Goal: Information Seeking & Learning: Learn about a topic

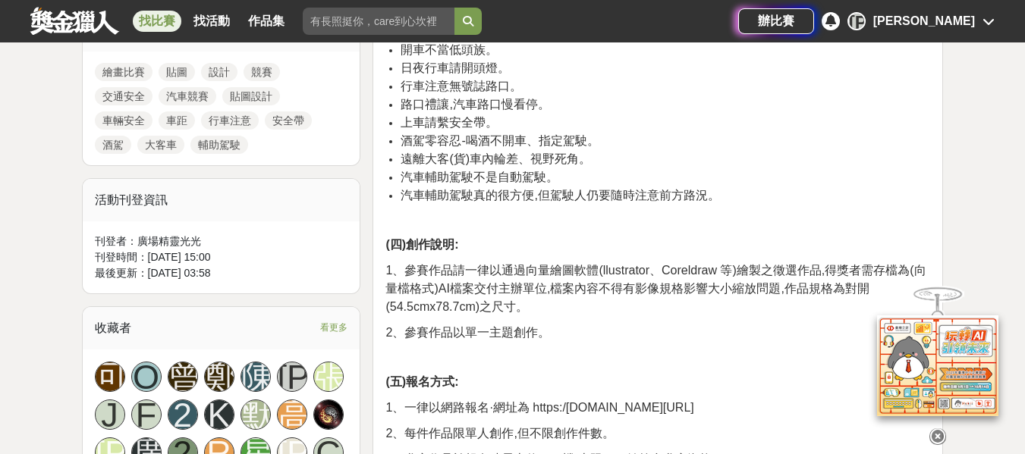
scroll to position [683, 0]
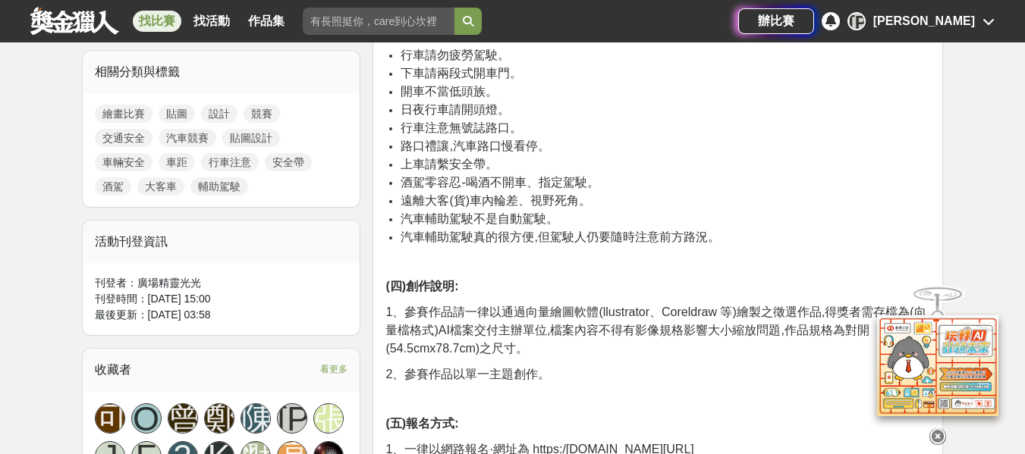
click at [941, 429] on icon at bounding box center [937, 437] width 17 height 17
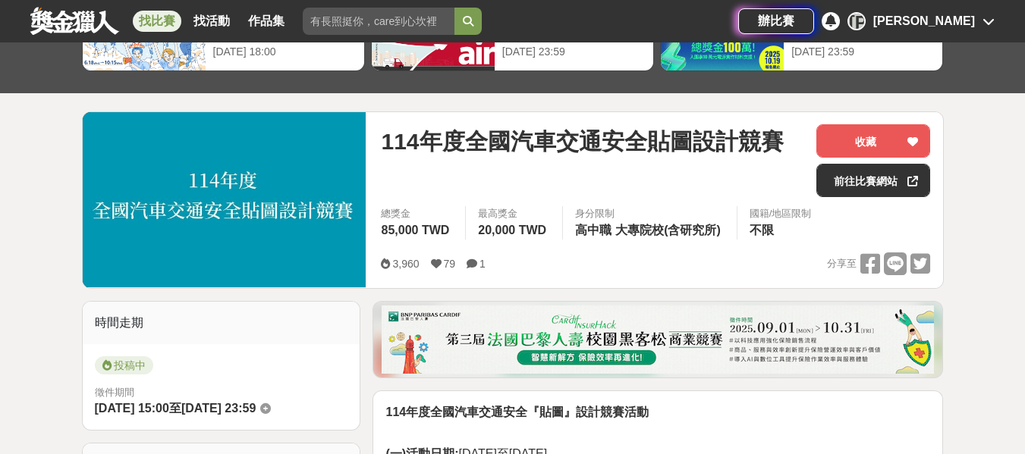
scroll to position [86, 0]
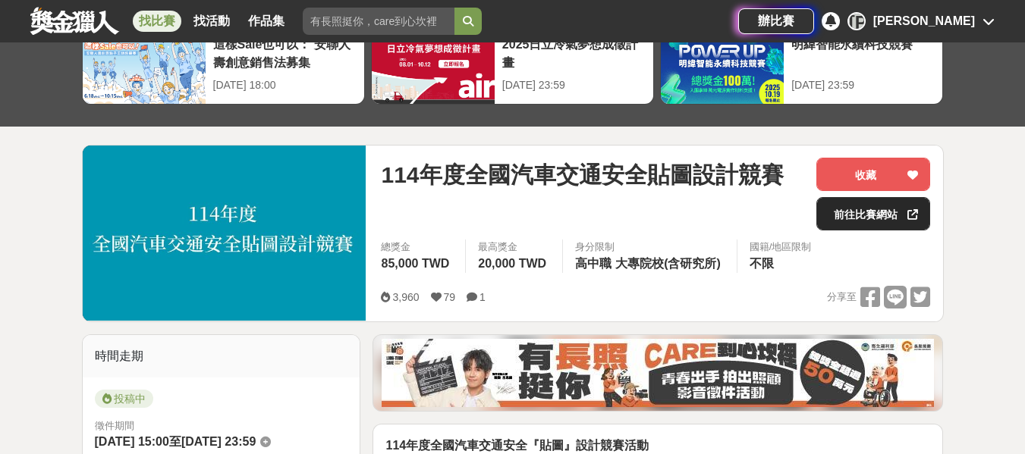
click at [844, 206] on link "前往比賽網站" at bounding box center [873, 213] width 114 height 33
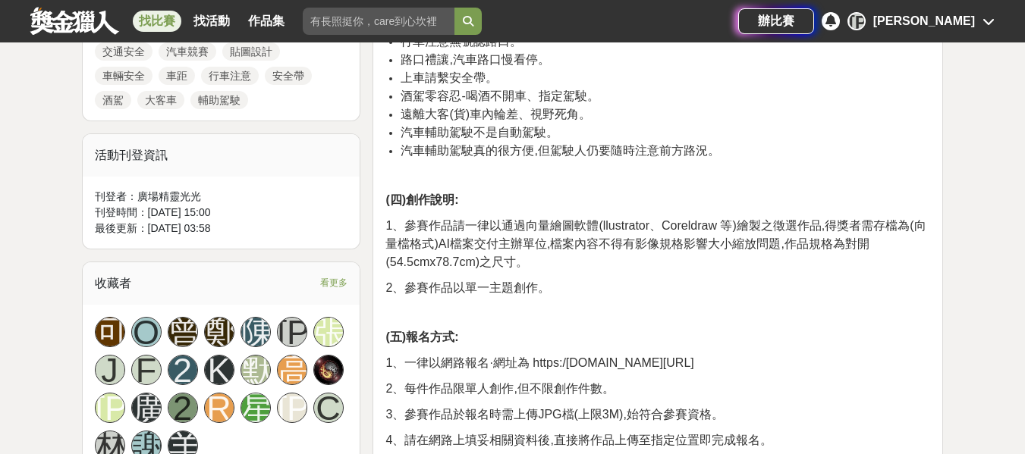
scroll to position [845, 0]
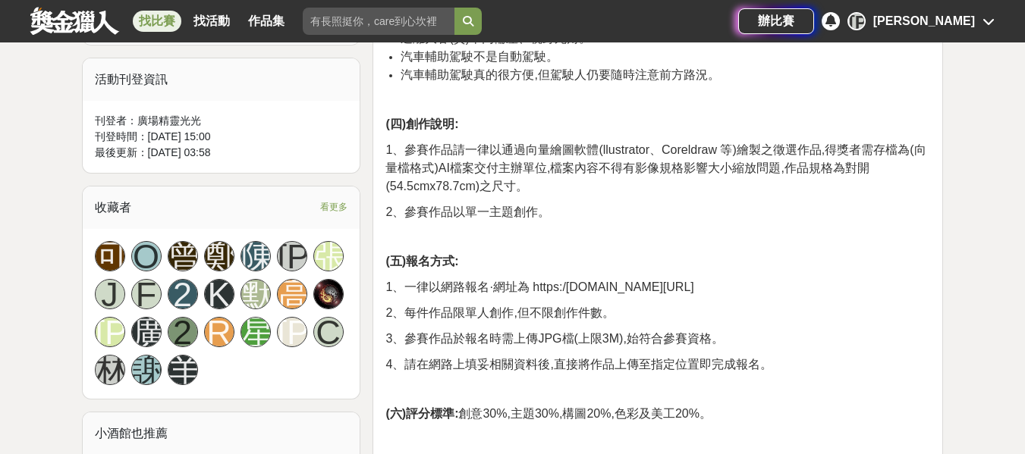
drag, startPoint x: 540, startPoint y: 286, endPoint x: 821, endPoint y: 284, distance: 281.4
click at [821, 284] on p "1、一律以網路報名·網址為 https:/[DOMAIN_NAME][URL]" at bounding box center [657, 287] width 545 height 18
copy span "https:/forms.gle/m9g4x9VFWwJXuPtDA"
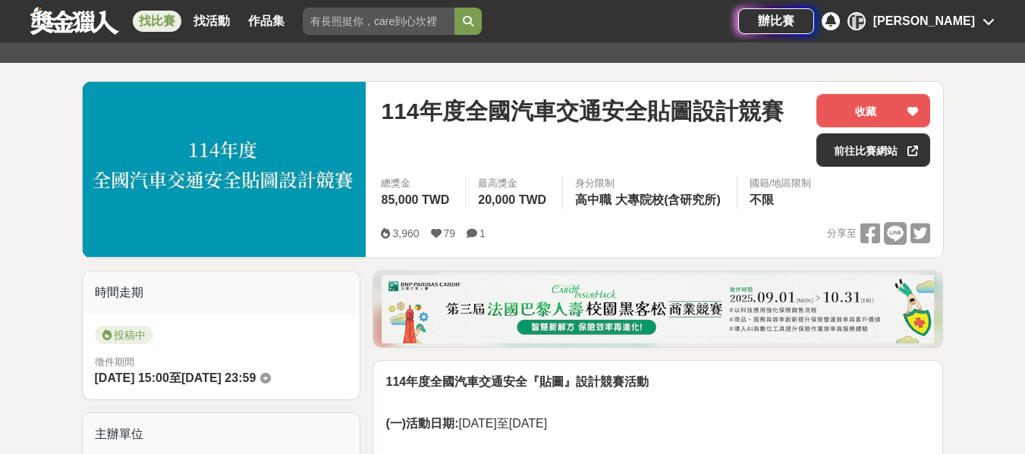
scroll to position [86, 0]
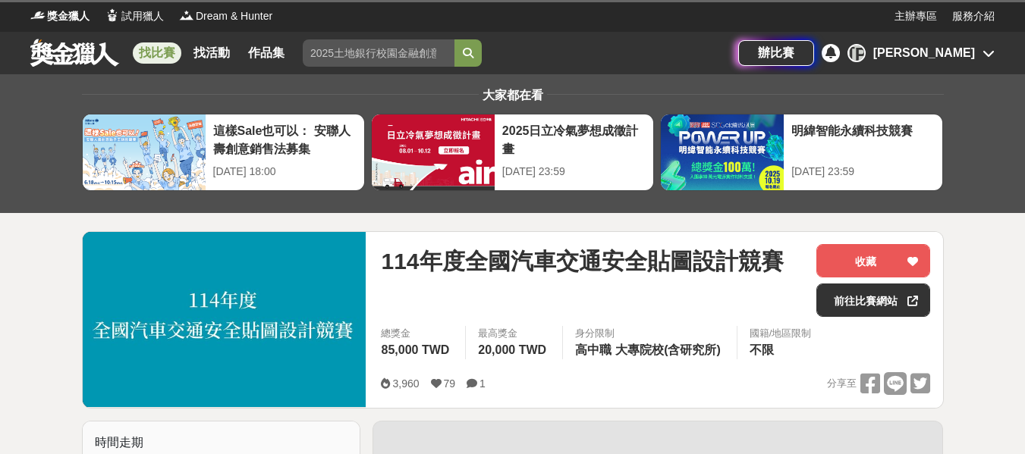
click at [386, 120] on div at bounding box center [433, 153] width 123 height 76
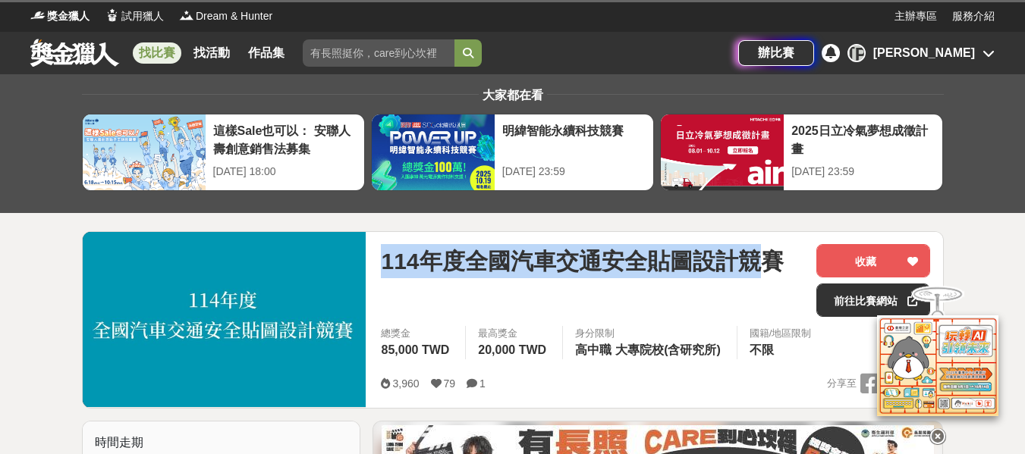
drag, startPoint x: 383, startPoint y: 260, endPoint x: 802, endPoint y: 254, distance: 419.5
click at [802, 254] on div "114年度全國汽車交通安全貼圖設計競賽" at bounding box center [592, 261] width 423 height 34
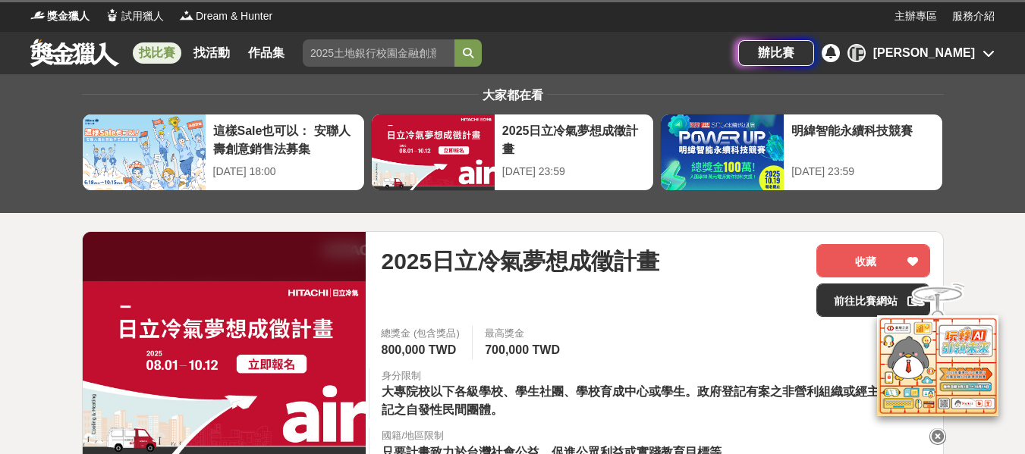
copy span "114年度全國汽車交通安全貼圖設計競"
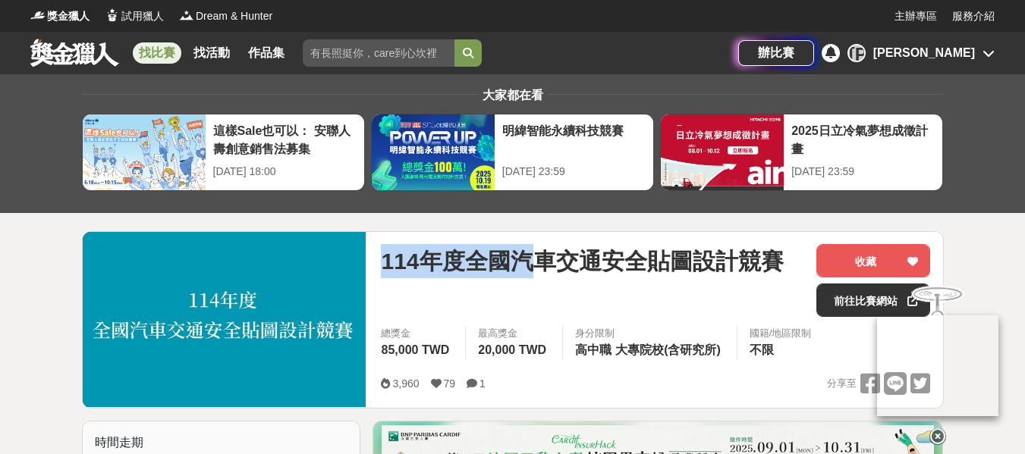
drag, startPoint x: 505, startPoint y: 260, endPoint x: 777, endPoint y: 268, distance: 272.4
click at [777, 268] on span "114年度全國汽車交通安全貼圖設計競賽" at bounding box center [582, 261] width 402 height 34
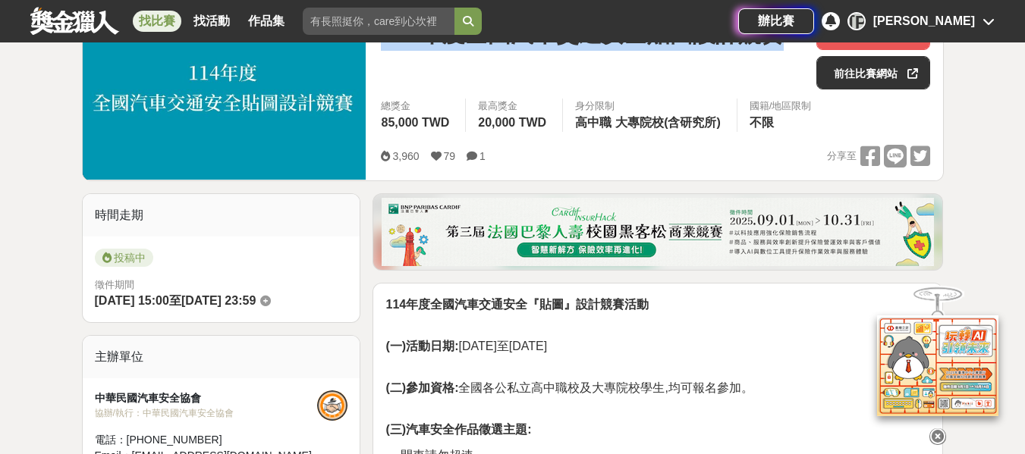
scroll to position [152, 0]
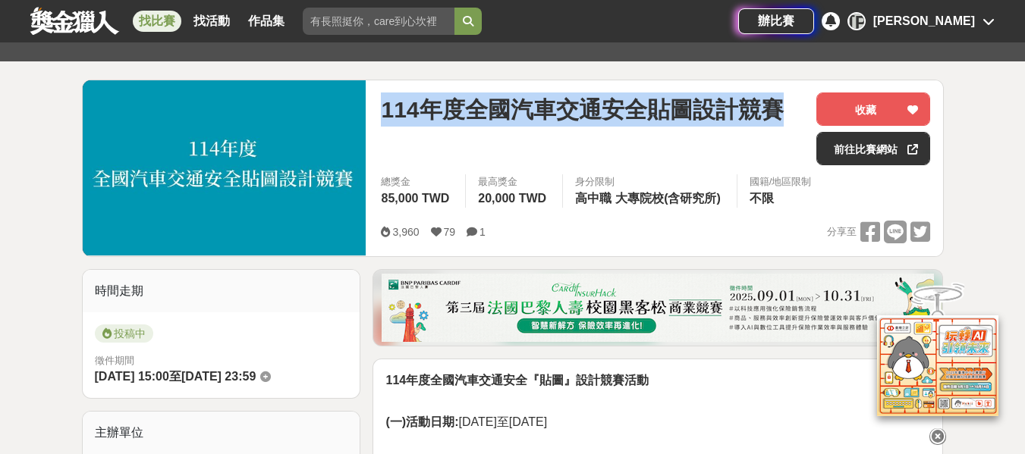
drag, startPoint x: 626, startPoint y: 242, endPoint x: 617, endPoint y: 250, distance: 12.9
click at [626, 242] on div "3,960 79 1 分享至" at bounding box center [655, 233] width 549 height 24
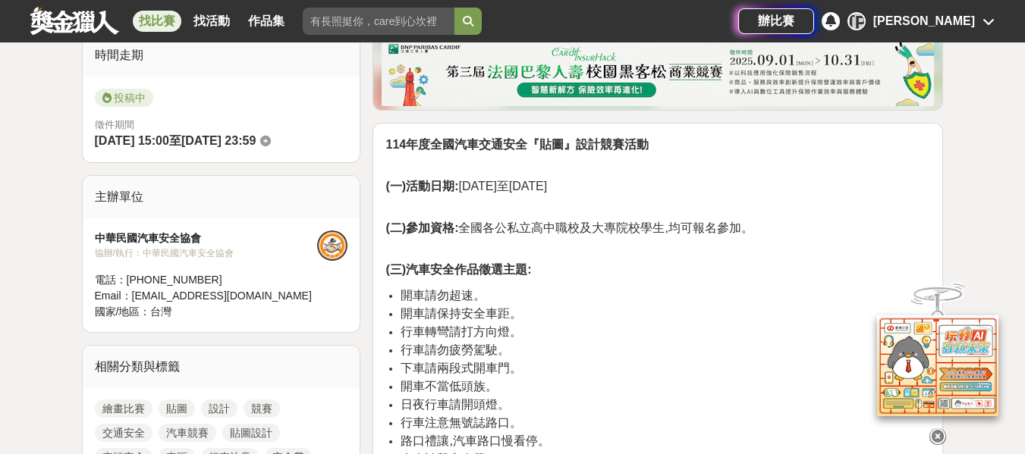
scroll to position [379, 0]
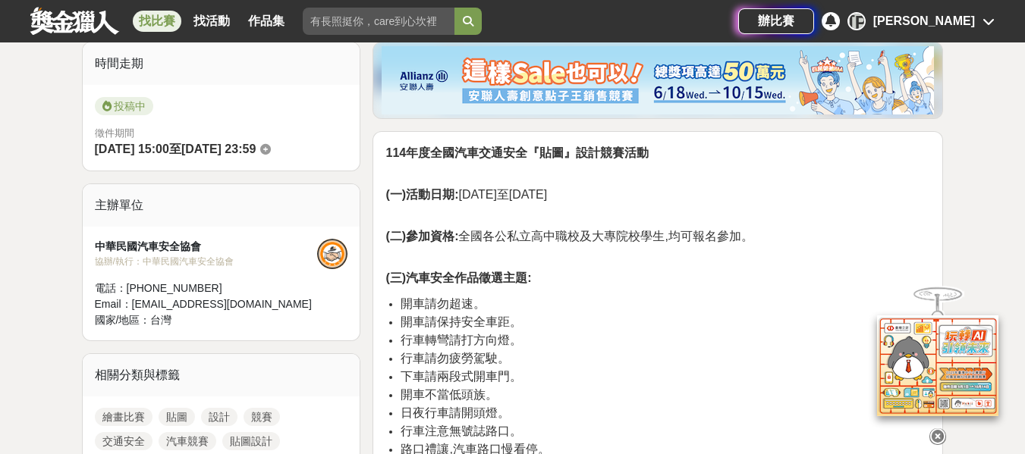
drag, startPoint x: 88, startPoint y: 145, endPoint x: 314, endPoint y: 148, distance: 226.0
click at [314, 148] on div "投稿中 徵件期間 2025-09-01 15:00 至 2025-10-31 23:59" at bounding box center [222, 128] width 278 height 86
copy div "2025-09-01 15:00 至 2025-10-31 23:59"
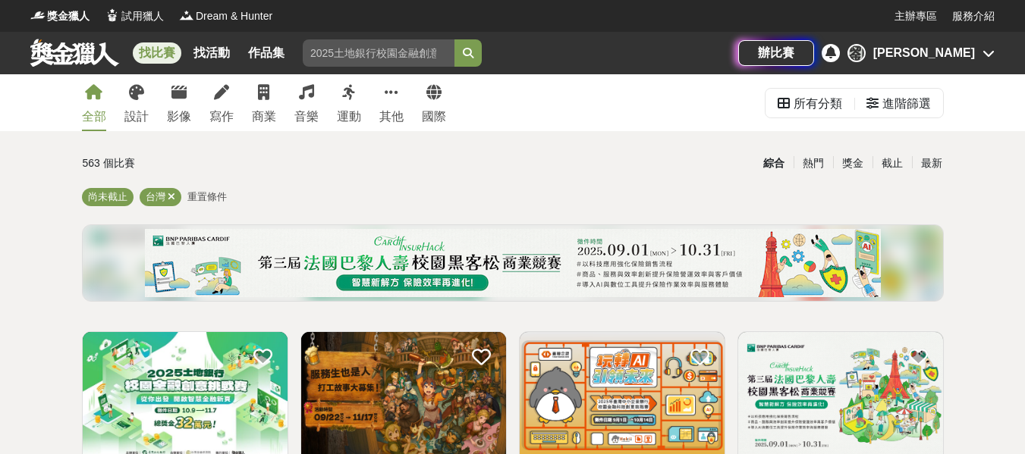
click at [108, 115] on div "全部 設計 影像 寫作 商業 音樂 運動 其他 國際" at bounding box center [264, 102] width 382 height 57
click at [131, 115] on div "設計" at bounding box center [136, 117] width 24 height 18
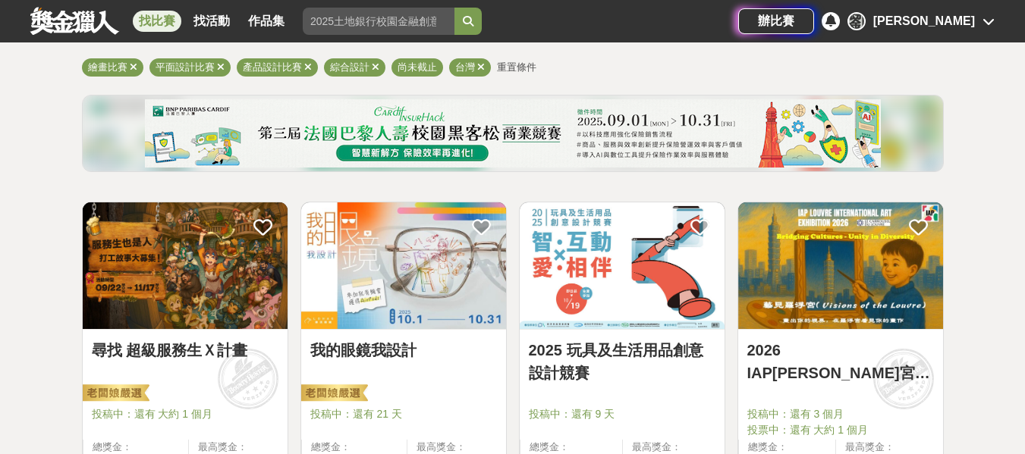
scroll to position [228, 0]
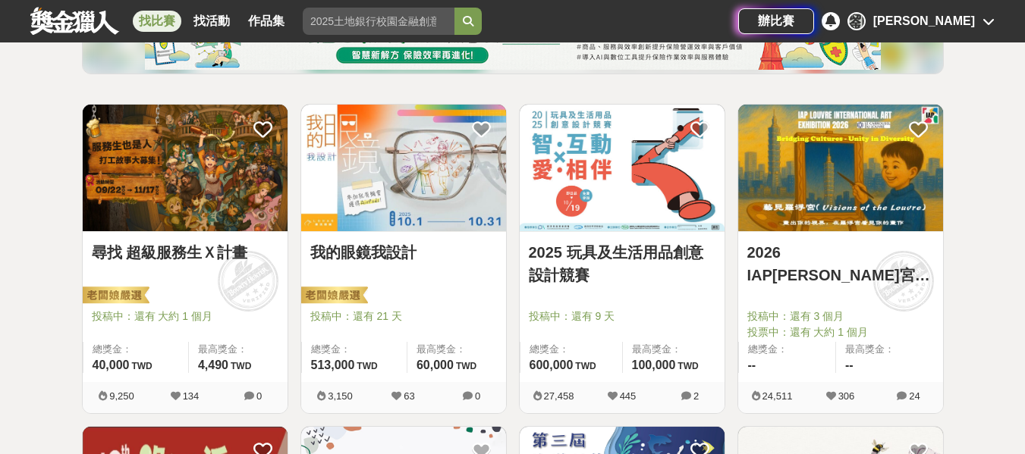
click at [866, 208] on img at bounding box center [840, 168] width 205 height 127
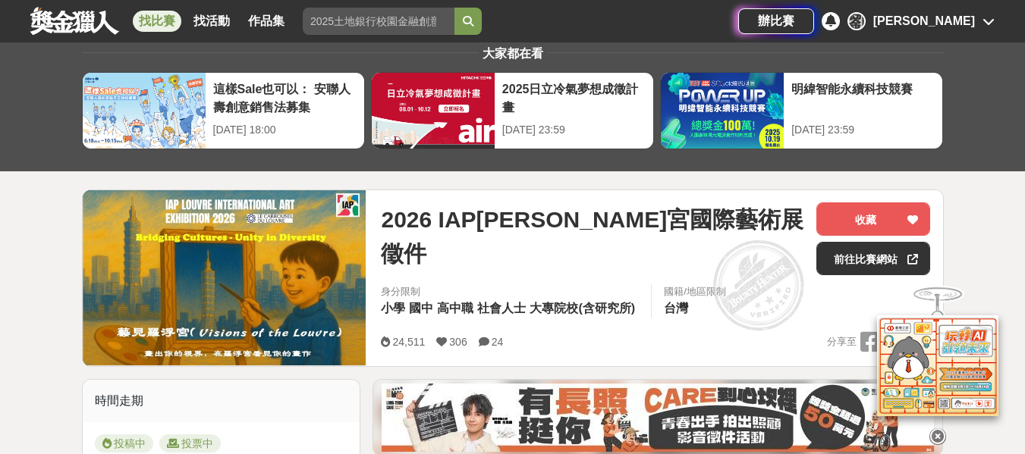
scroll to position [228, 0]
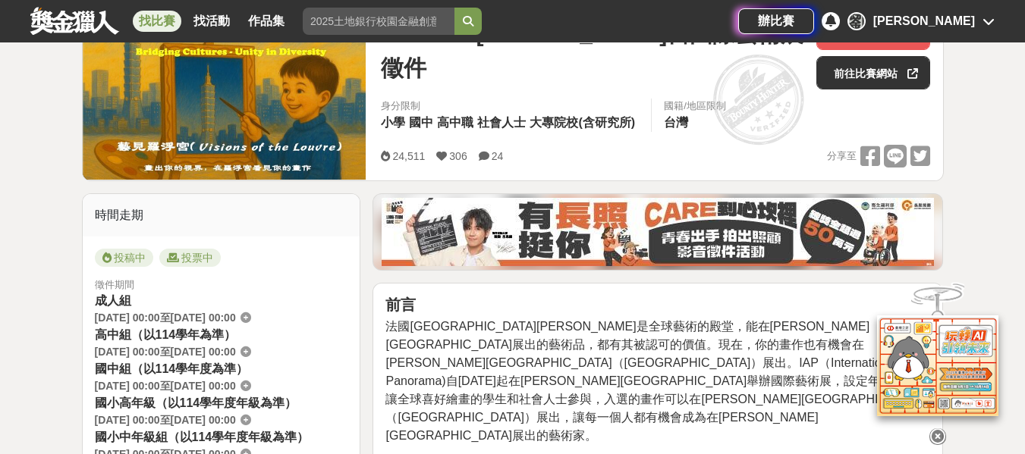
click at [940, 434] on icon at bounding box center [937, 437] width 17 height 17
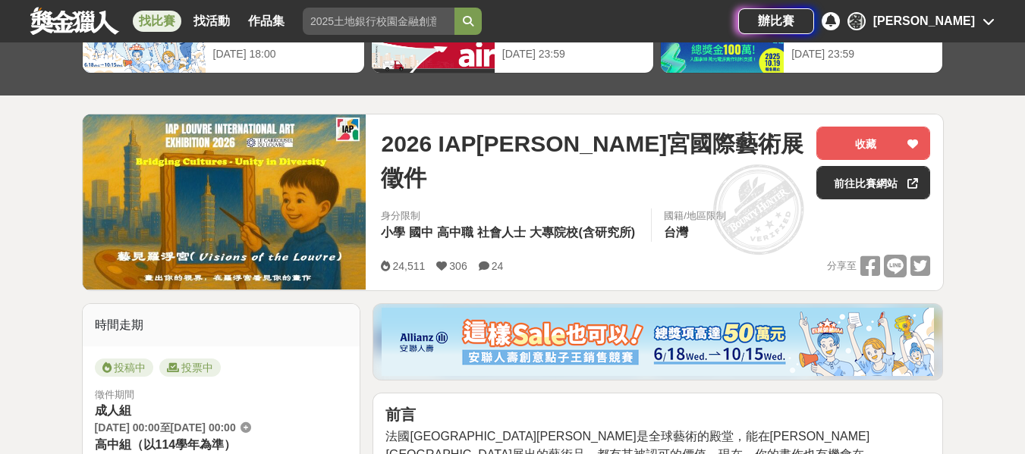
scroll to position [0, 0]
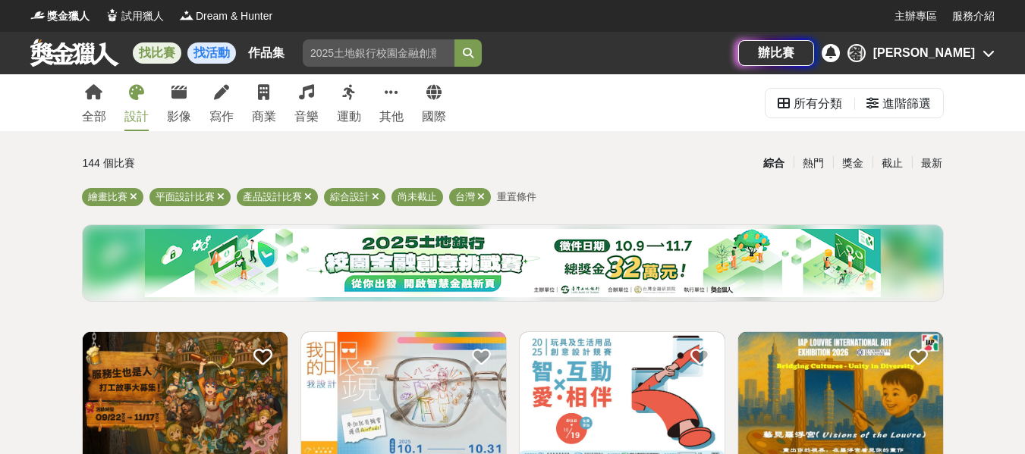
click at [227, 53] on link "找活動" at bounding box center [211, 52] width 49 height 21
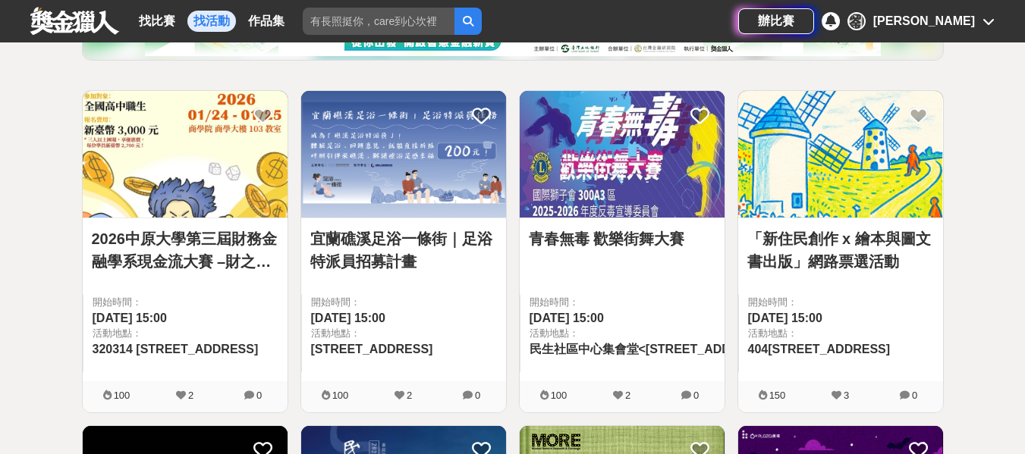
scroll to position [152, 0]
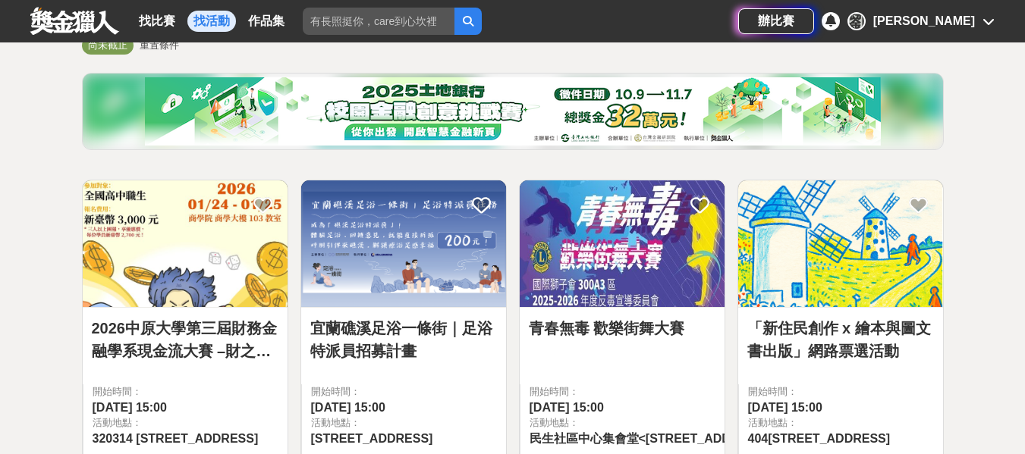
click at [447, 231] on img at bounding box center [403, 244] width 205 height 127
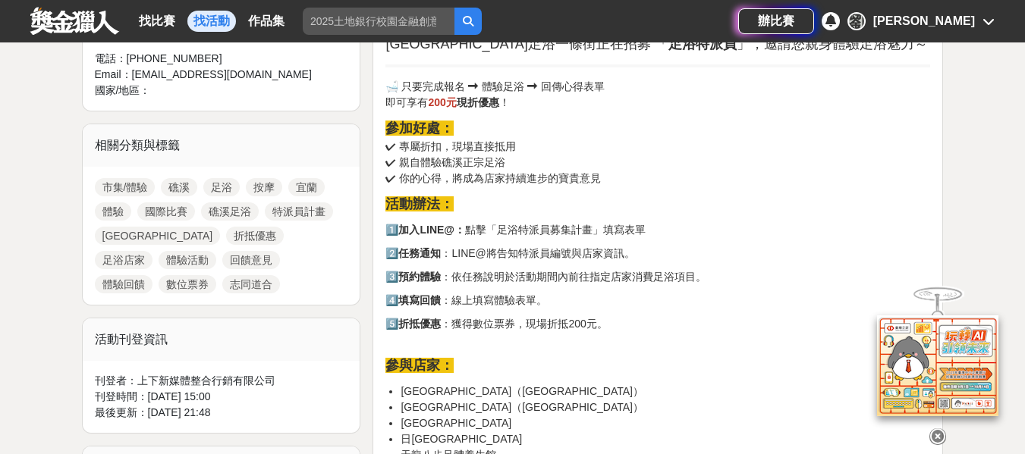
scroll to position [607, 0]
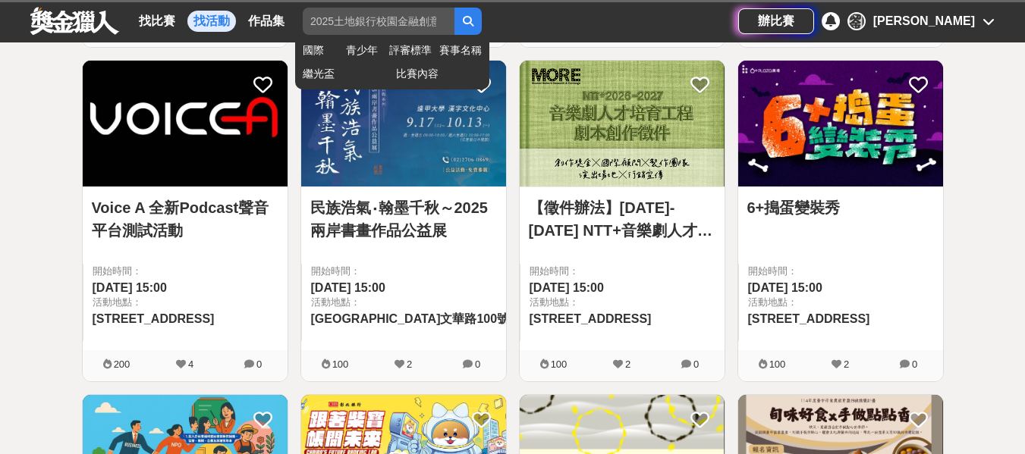
scroll to position [152, 0]
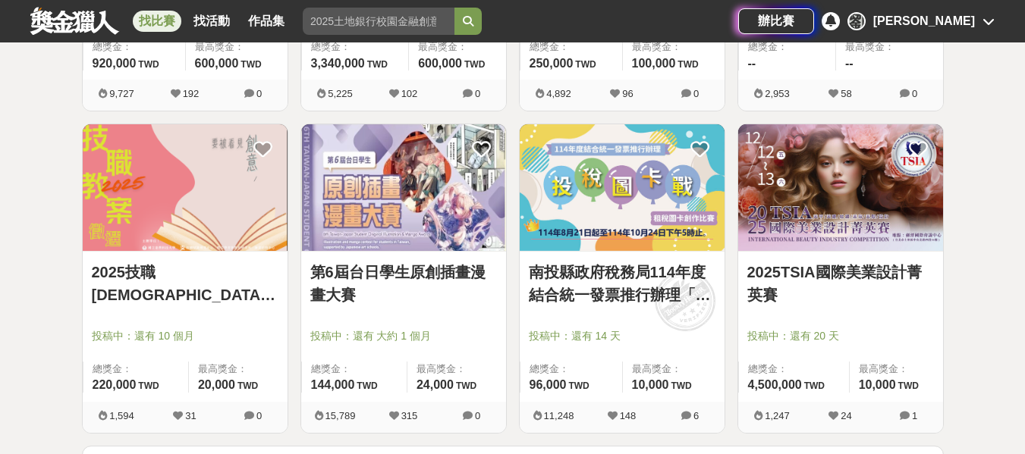
scroll to position [2048, 0]
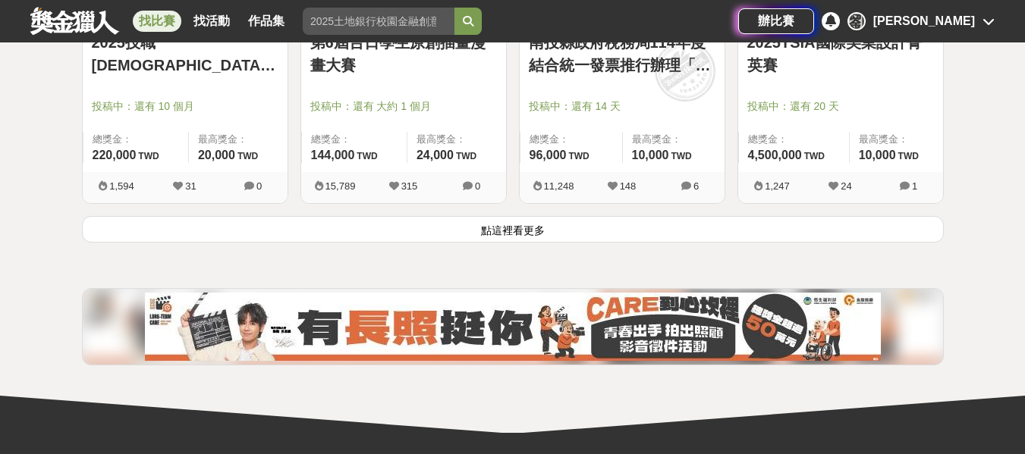
click at [751, 235] on button "點這裡看更多" at bounding box center [513, 229] width 862 height 27
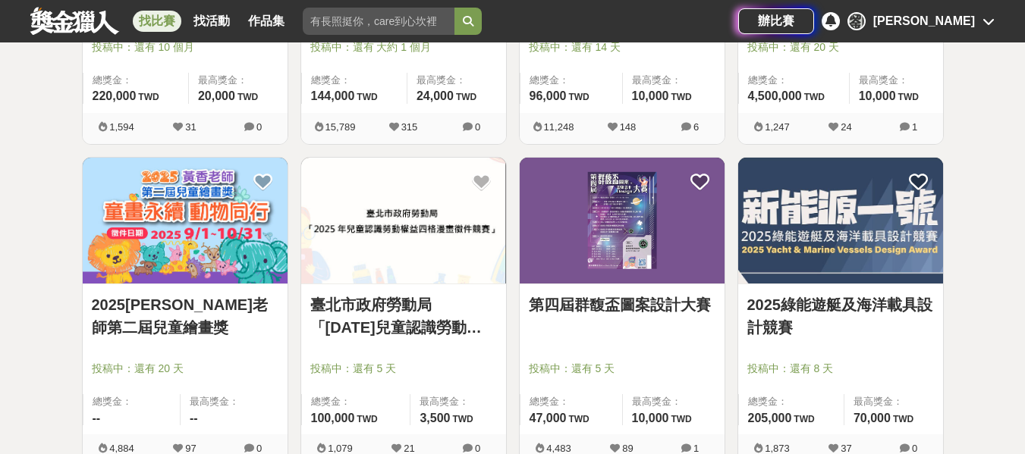
scroll to position [2124, 0]
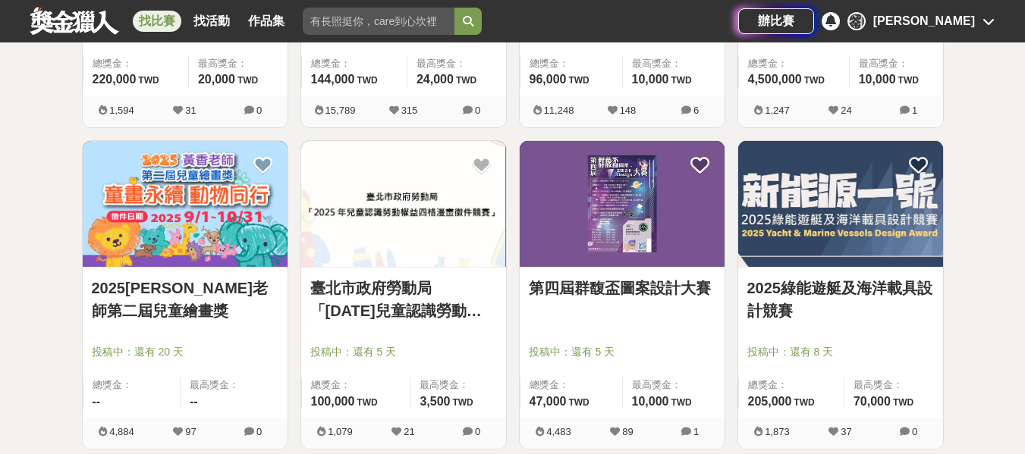
click at [866, 227] on img at bounding box center [840, 204] width 205 height 127
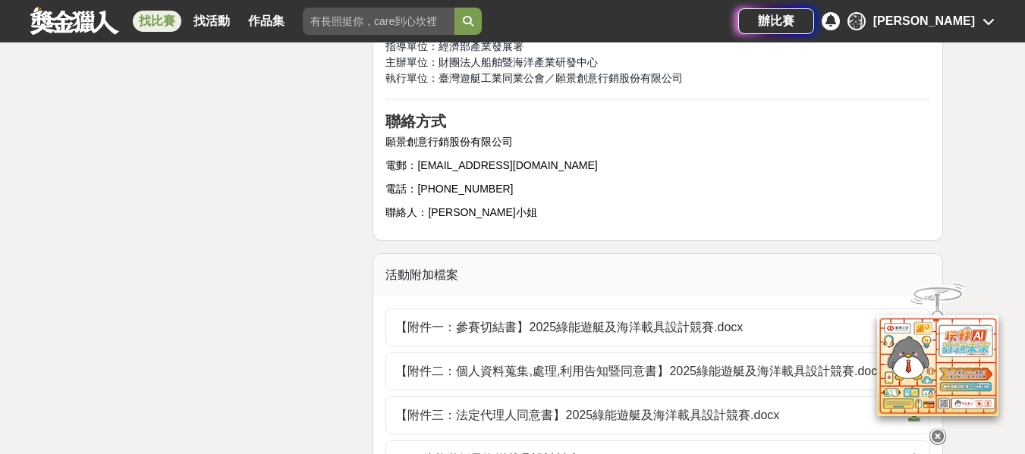
scroll to position [2351, 0]
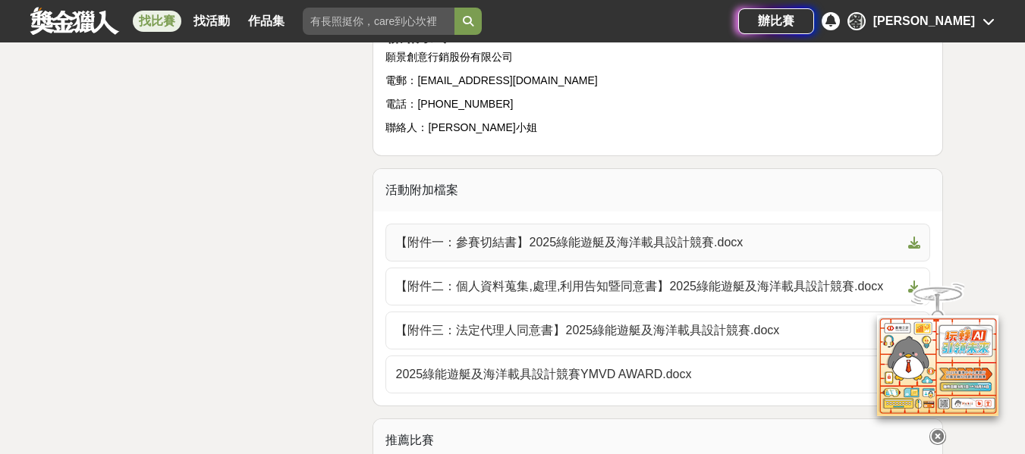
click at [529, 252] on span "【附件一：參賽切結書】2025綠能遊艇及海洋載具設計競賽.docx" at bounding box center [648, 243] width 507 height 18
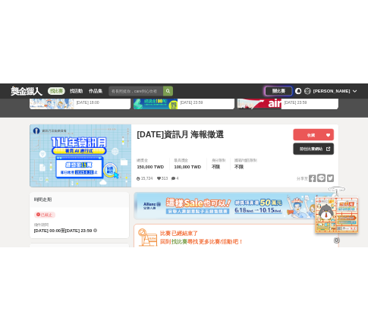
scroll to position [152, 0]
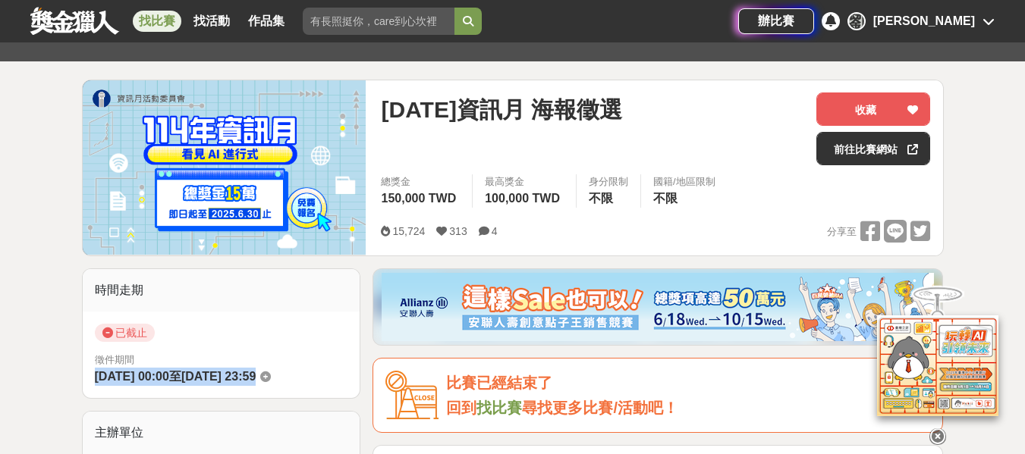
drag, startPoint x: 96, startPoint y: 376, endPoint x: 347, endPoint y: 385, distance: 251.9
click at [347, 385] on div "徵件期間 2025-04-01 00:00 至 2025-06-30 23:59" at bounding box center [221, 369] width 253 height 33
copy div "2025-04-01 00:00 至 2025-06-30 23:59"
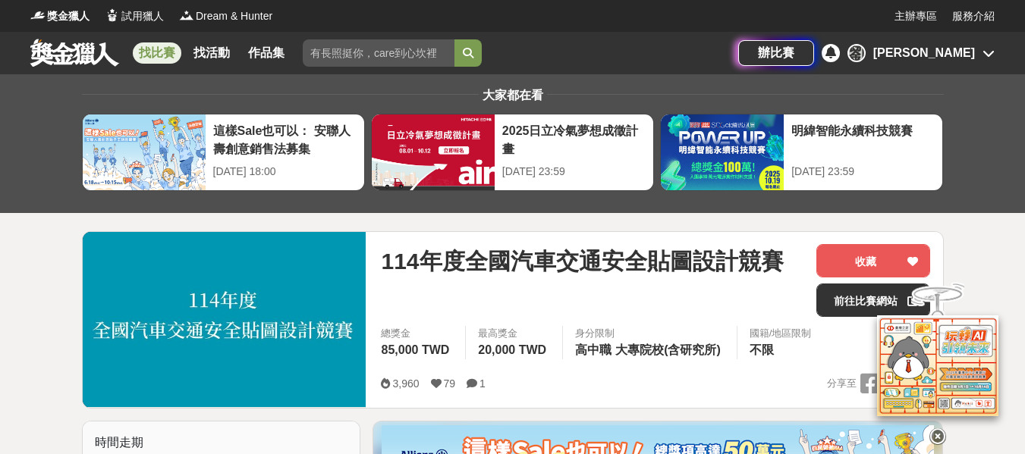
click at [379, 263] on div "114年度全國汽車交通安全貼圖設計競賽 收藏 前往比賽網站 總獎金 85,000 TWD 最高獎金 20,000 TWD 身分限制 高中職 大專院校(含研究所…" at bounding box center [655, 320] width 573 height 176
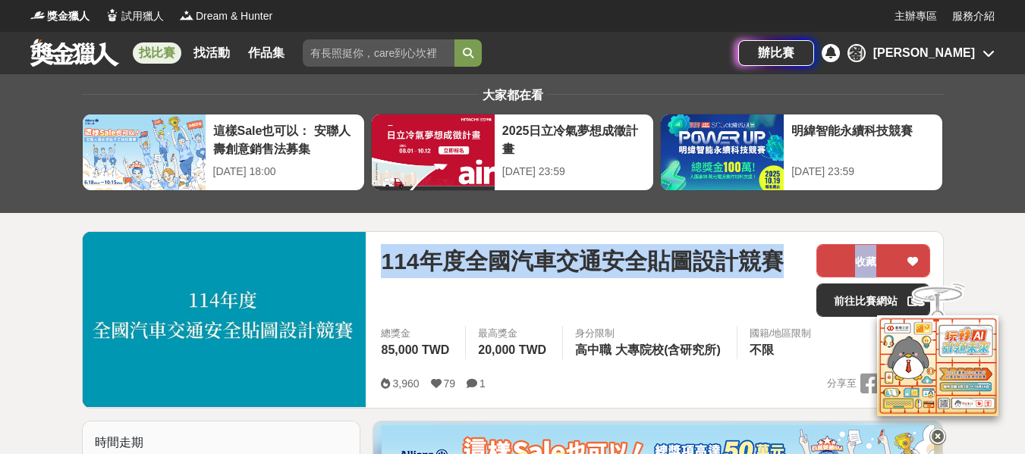
drag, startPoint x: 383, startPoint y: 262, endPoint x: 897, endPoint y: 263, distance: 514.2
click at [897, 263] on div "114年度全國汽車交通安全貼圖設計競賽 收藏 前往比賽網站" at bounding box center [655, 285] width 549 height 82
copy div "114年度全國汽車交通安全貼圖設計競賽 收藏"
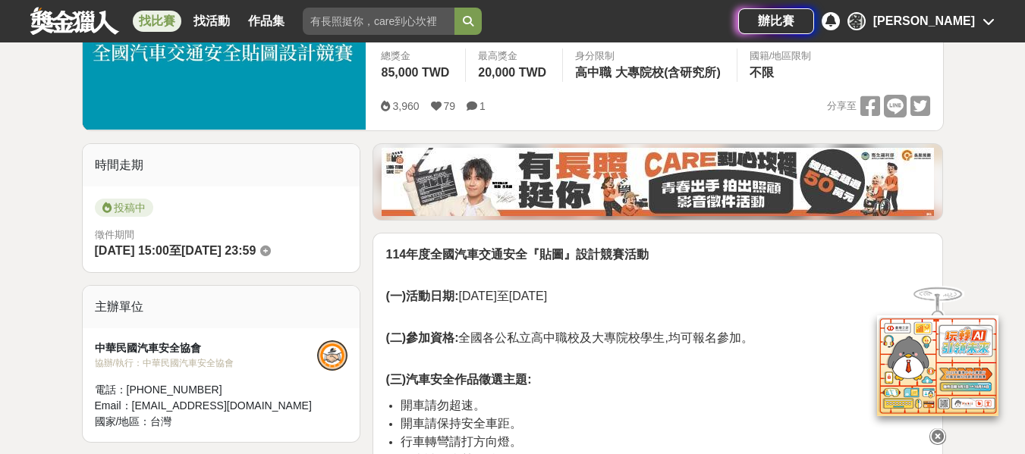
scroll to position [303, 0]
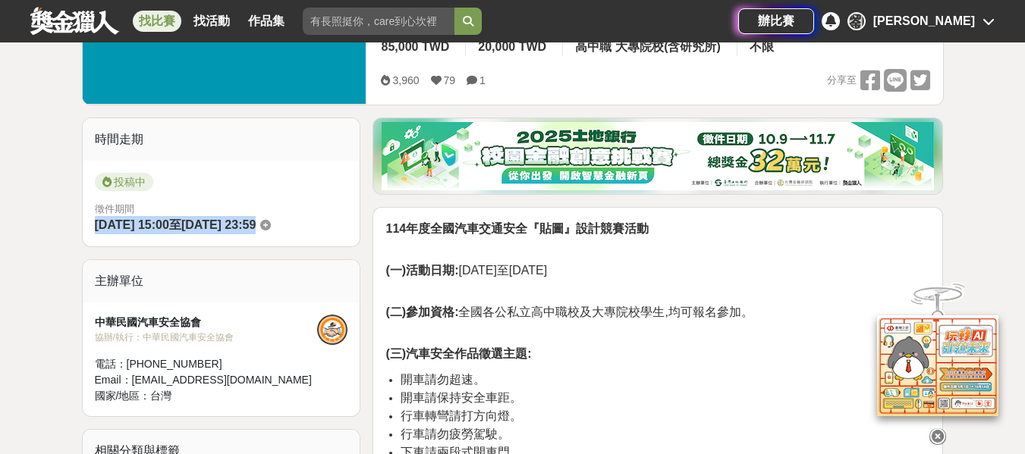
drag, startPoint x: 95, startPoint y: 223, endPoint x: 318, endPoint y: 229, distance: 223.1
click at [318, 229] on div "徵件期間 2025-09-01 15:00 至 2025-10-31 23:59" at bounding box center [221, 218] width 253 height 33
copy div "2025-09-01 15:00 至 2025-10-31 23:59"
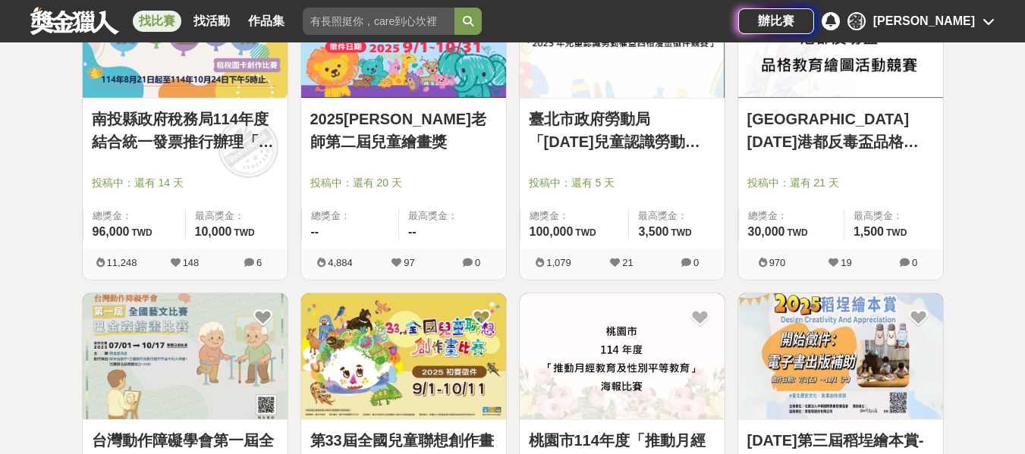
scroll to position [1365, 0]
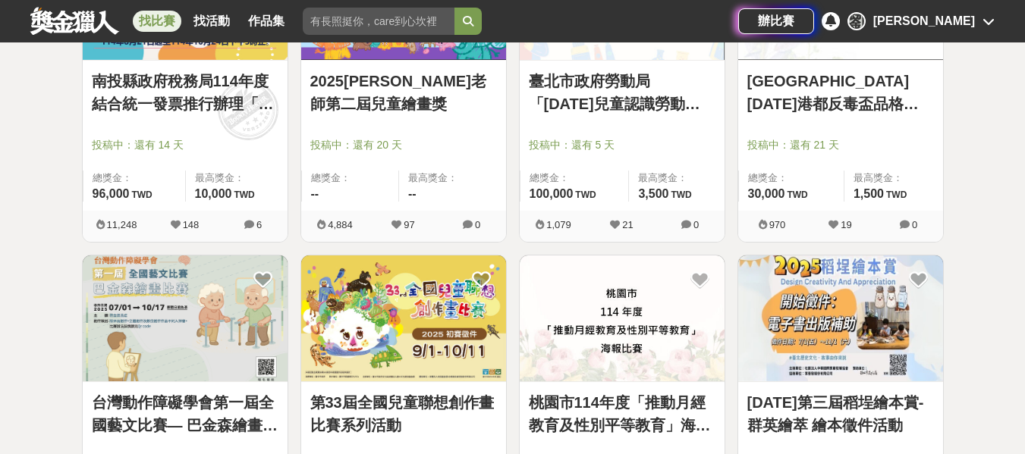
click at [630, 355] on img at bounding box center [622, 319] width 205 height 127
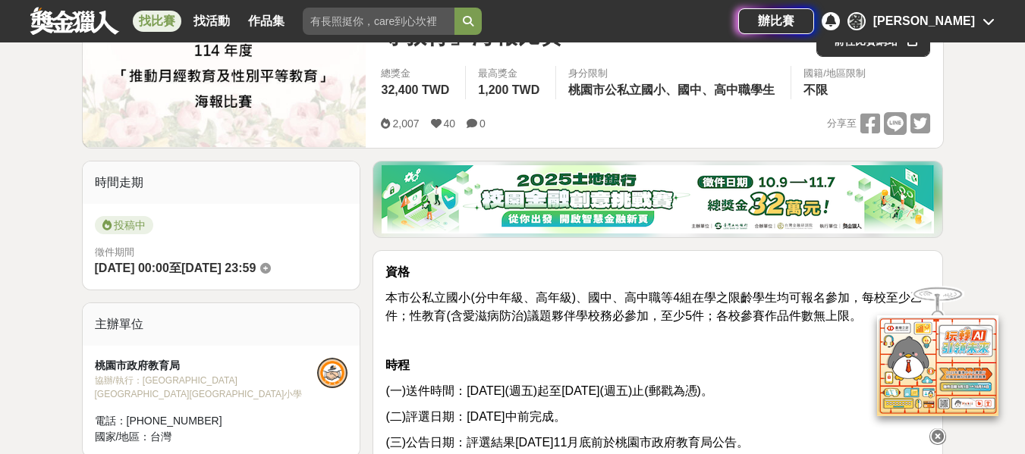
scroll to position [303, 0]
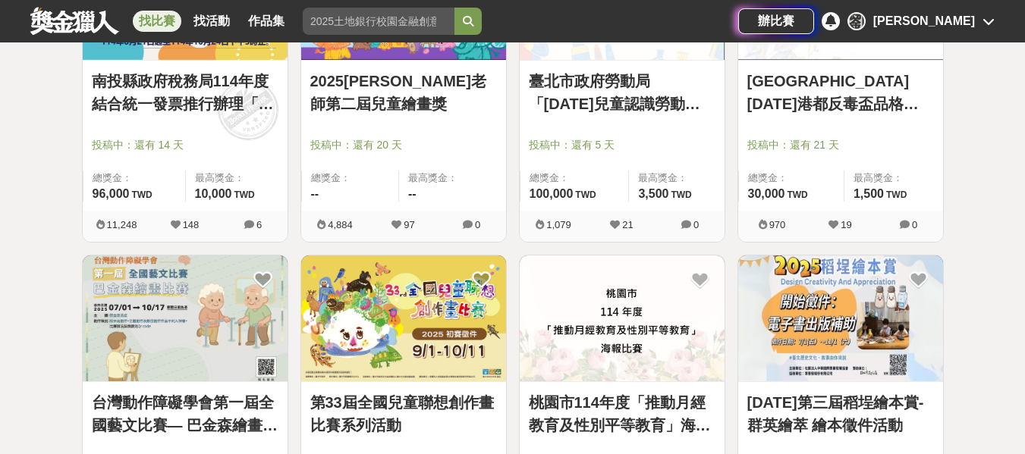
scroll to position [1441, 0]
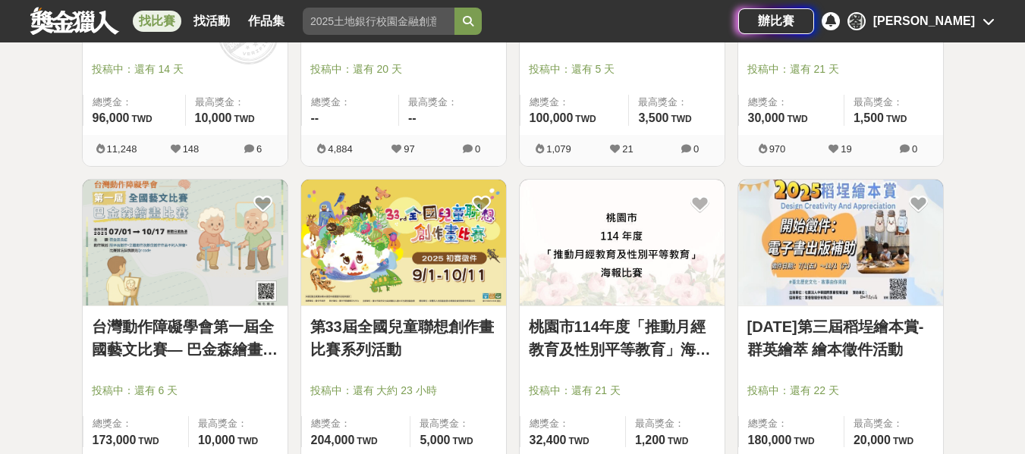
click at [820, 258] on img at bounding box center [840, 243] width 205 height 127
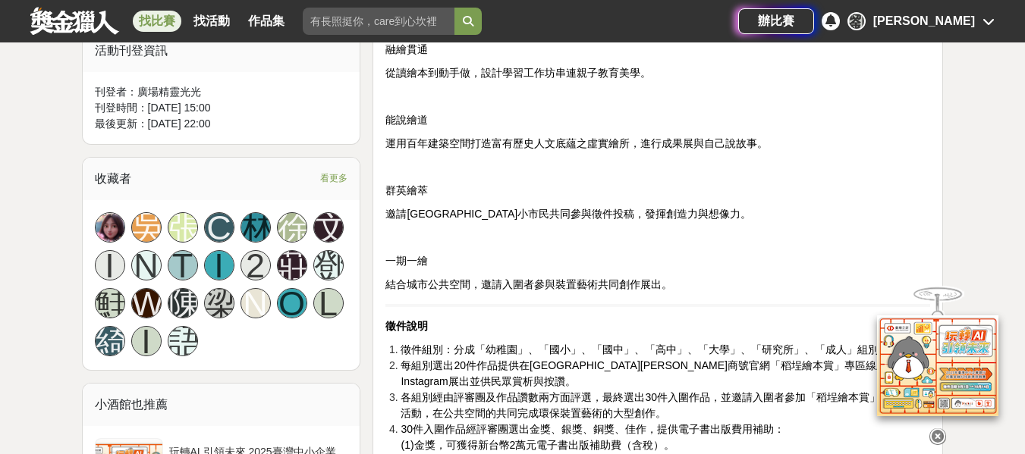
scroll to position [1062, 0]
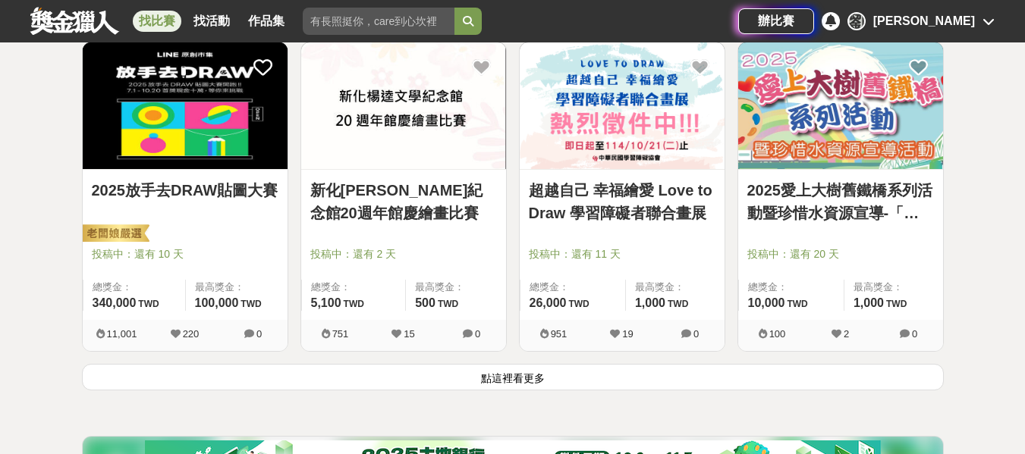
scroll to position [1972, 0]
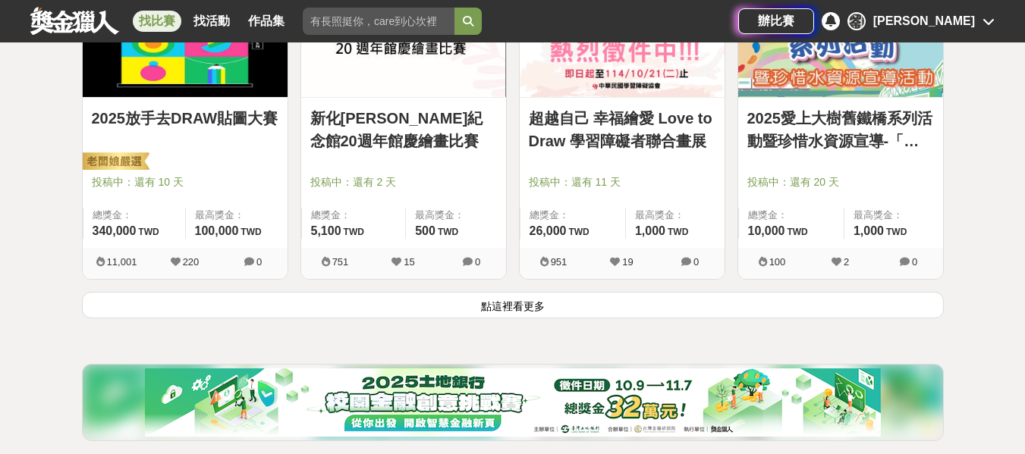
click at [533, 313] on button "點這裡看更多" at bounding box center [513, 305] width 862 height 27
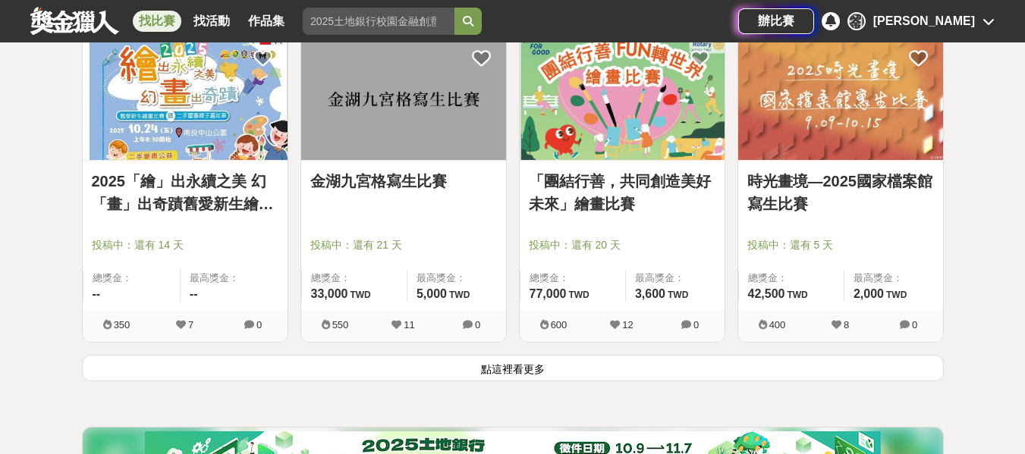
scroll to position [3868, 0]
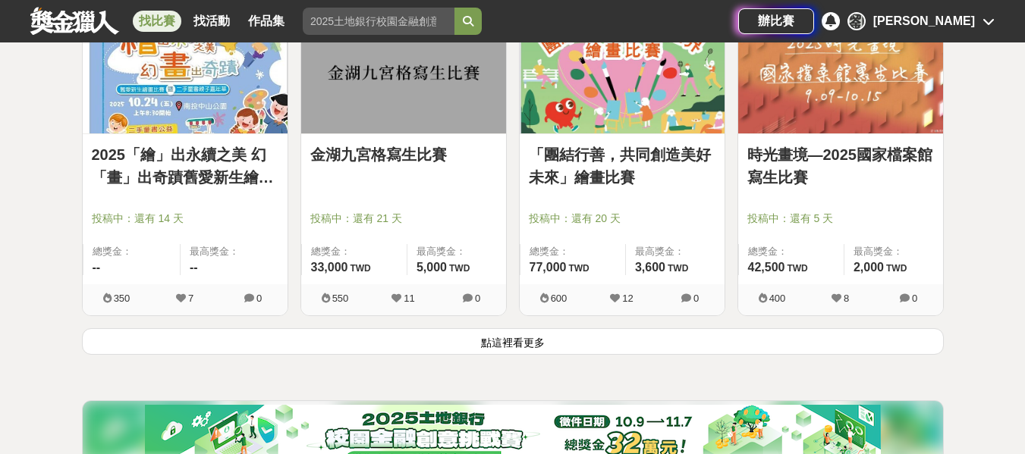
click at [534, 352] on button "點這裡看更多" at bounding box center [513, 341] width 862 height 27
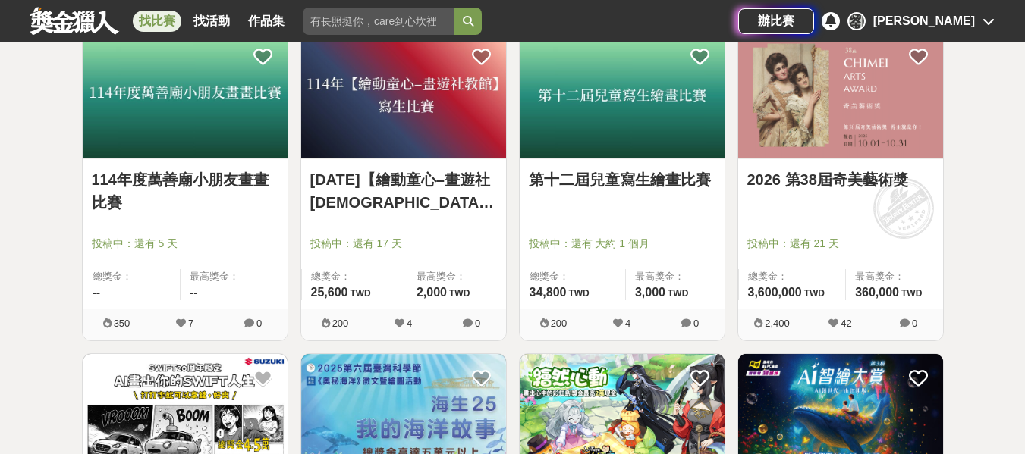
scroll to position [4475, 0]
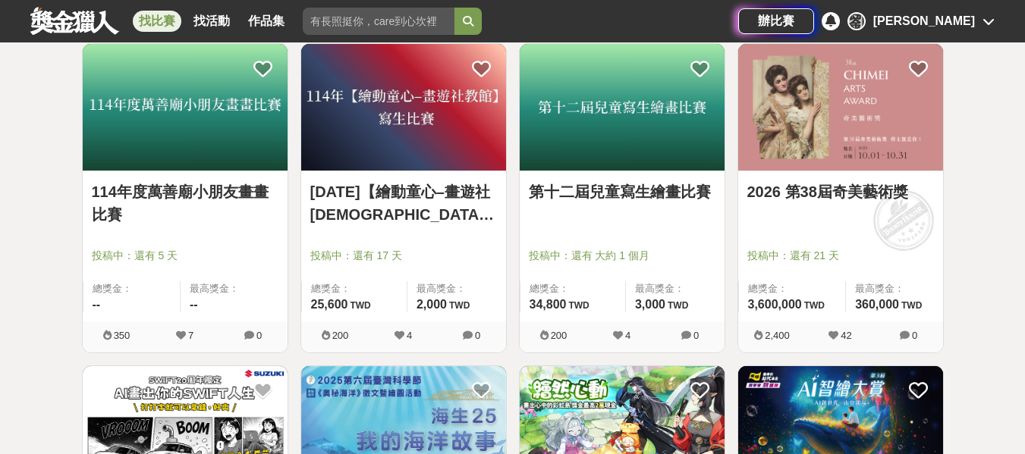
click at [866, 137] on img at bounding box center [840, 107] width 205 height 127
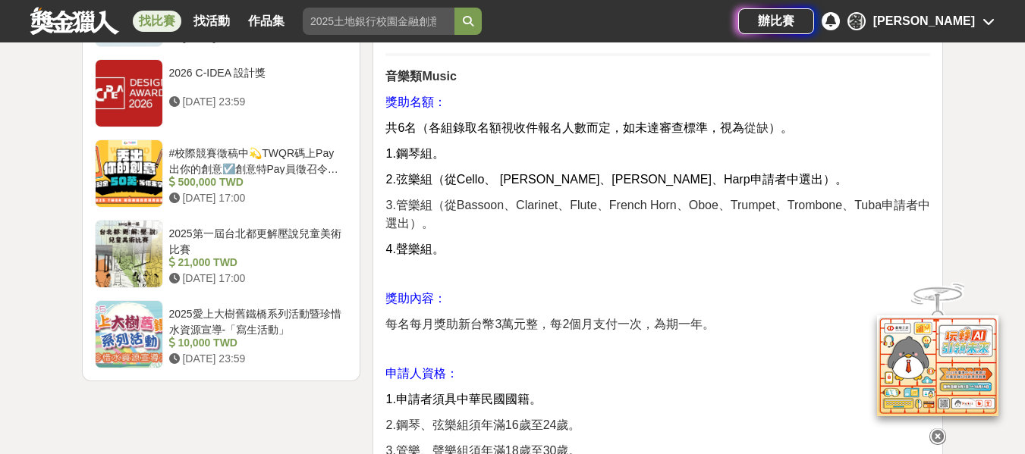
scroll to position [2199, 0]
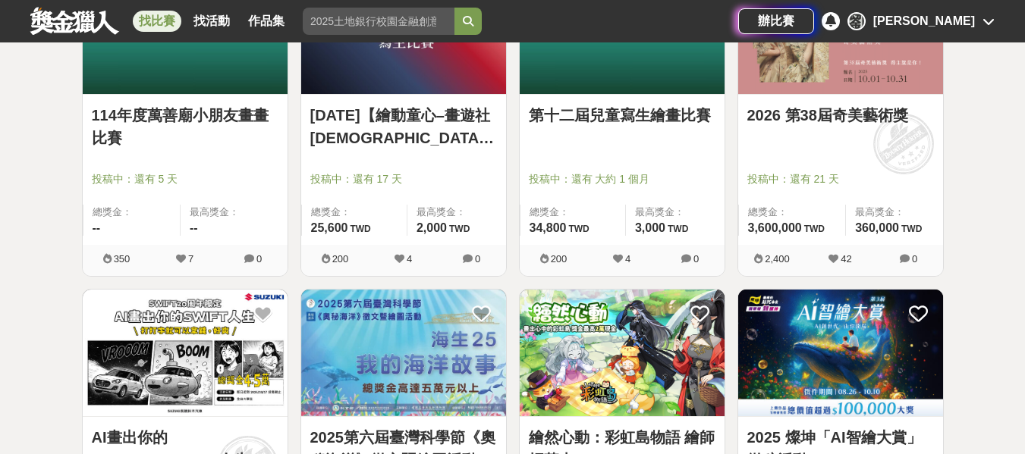
scroll to position [4702, 0]
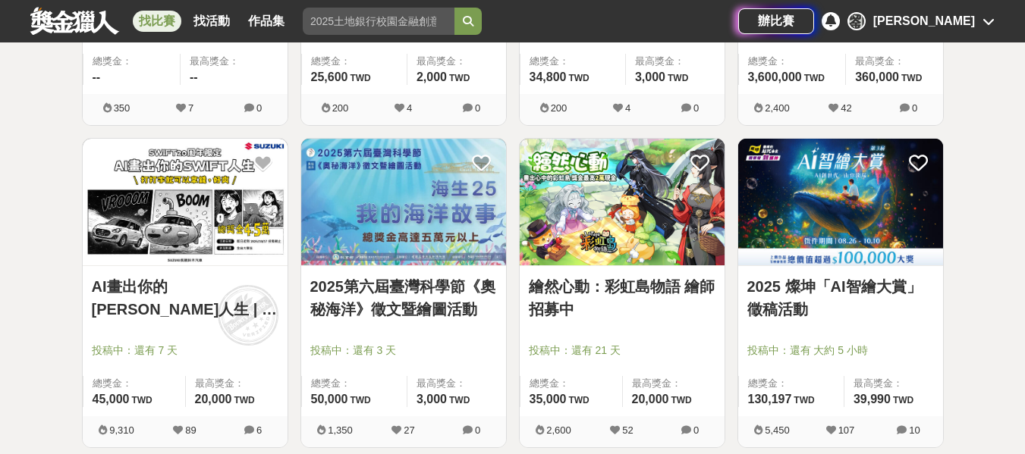
click at [604, 230] on img at bounding box center [622, 202] width 205 height 127
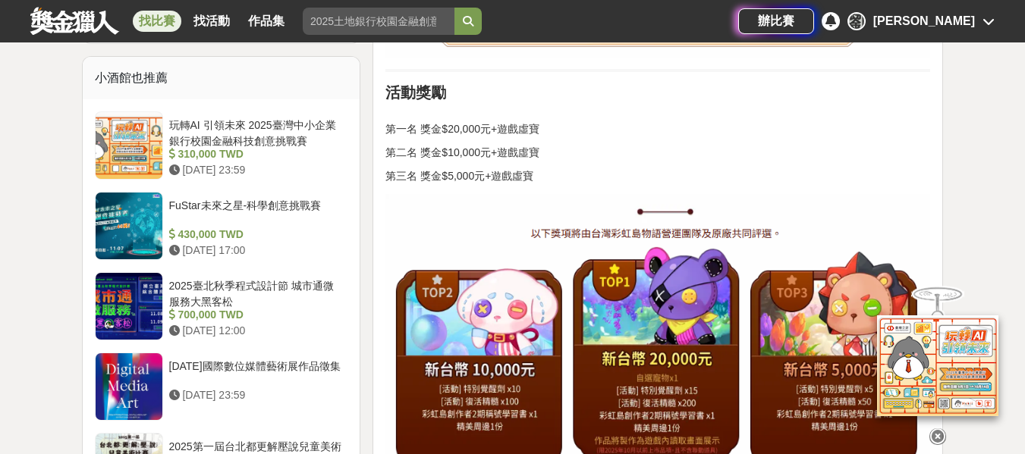
scroll to position [1289, 0]
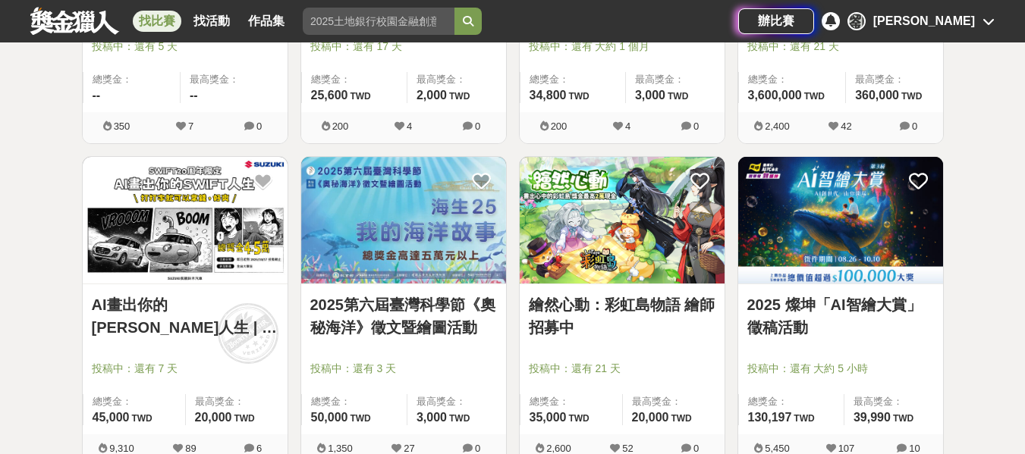
scroll to position [4702, 0]
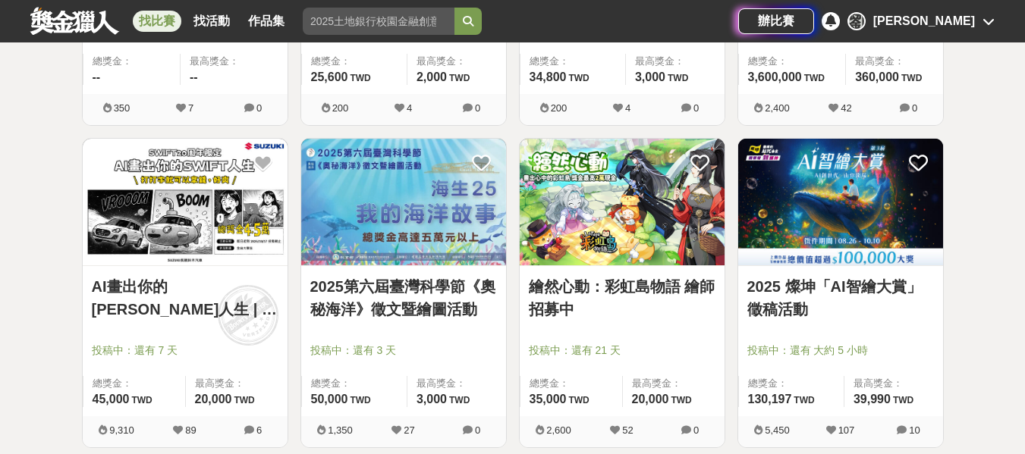
click at [106, 242] on img at bounding box center [185, 202] width 205 height 127
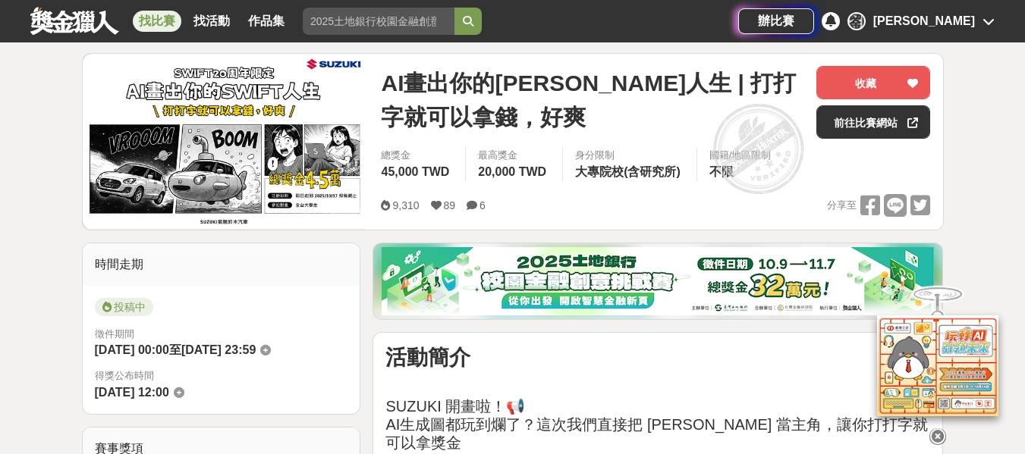
scroll to position [152, 0]
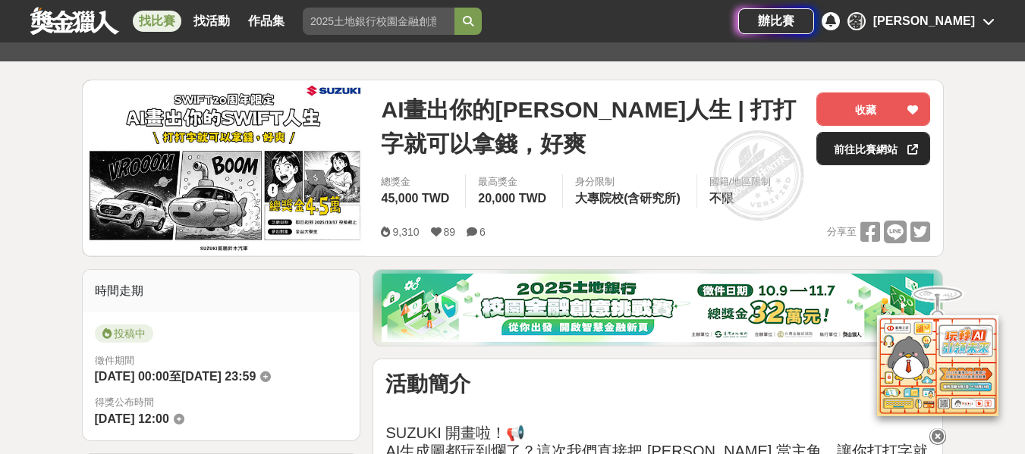
click at [871, 155] on link "前往比賽網站" at bounding box center [873, 148] width 114 height 33
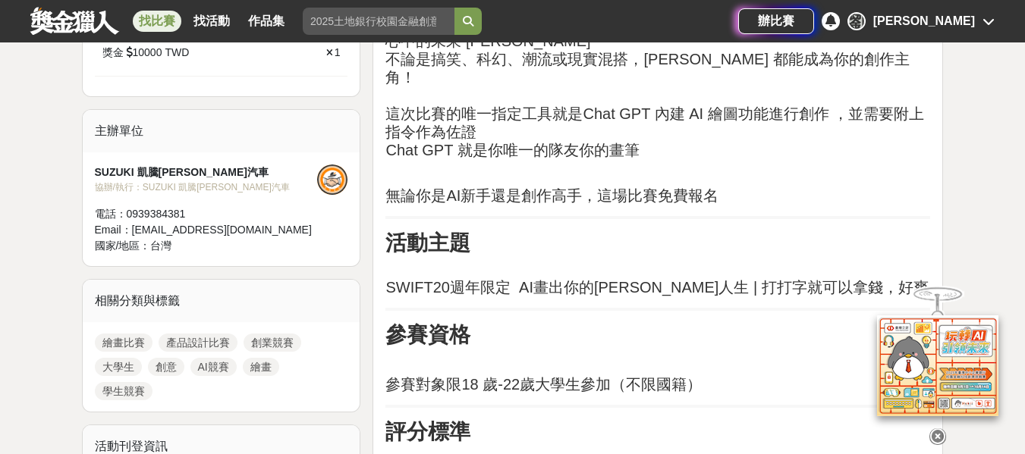
scroll to position [758, 0]
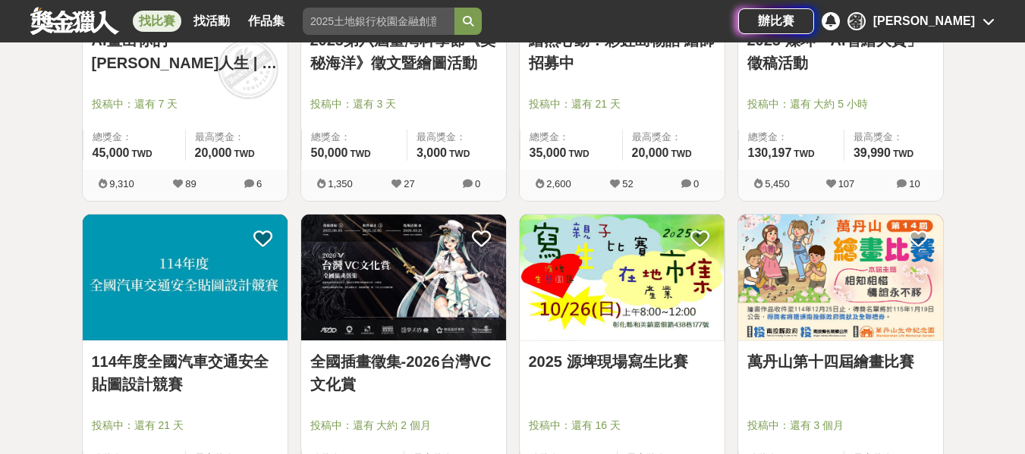
scroll to position [5006, 0]
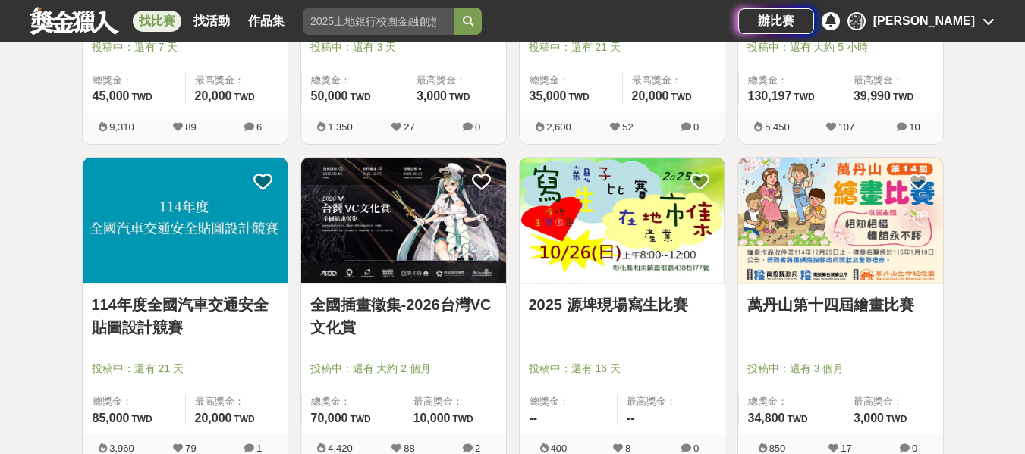
click at [457, 215] on img at bounding box center [403, 221] width 205 height 127
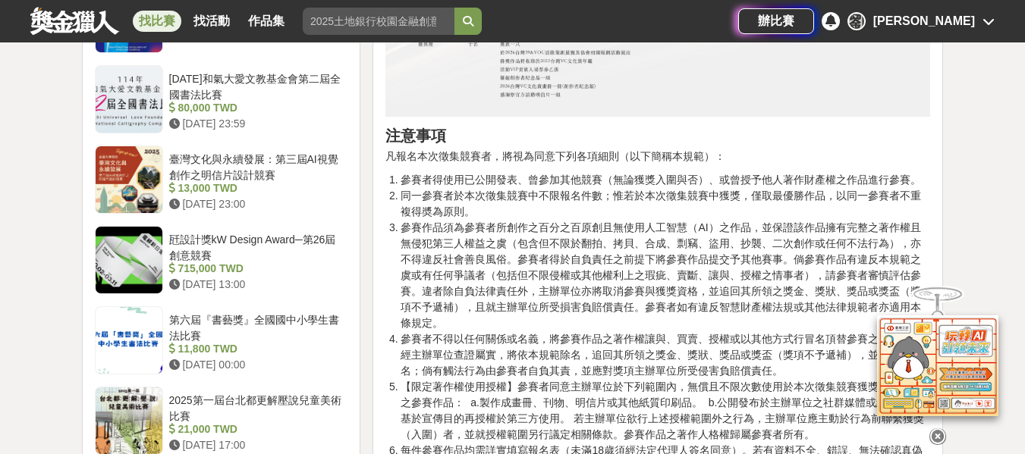
scroll to position [2503, 0]
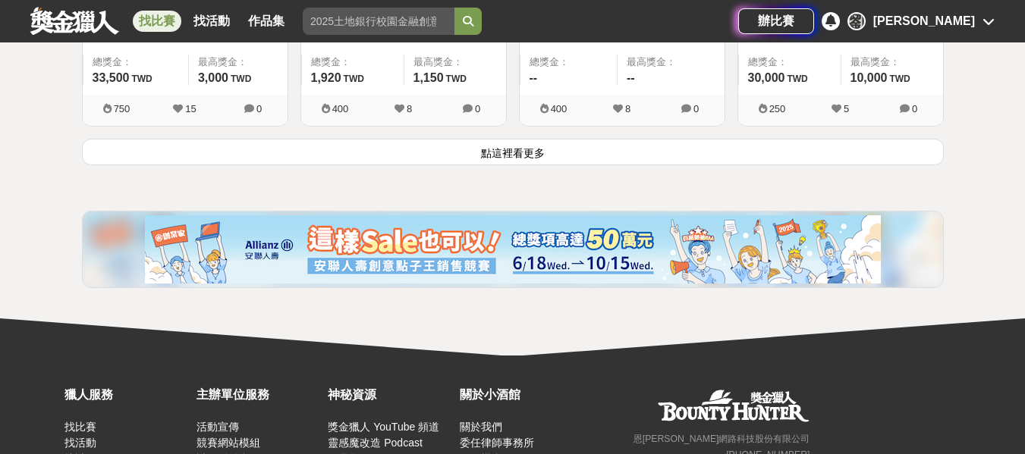
scroll to position [5992, 0]
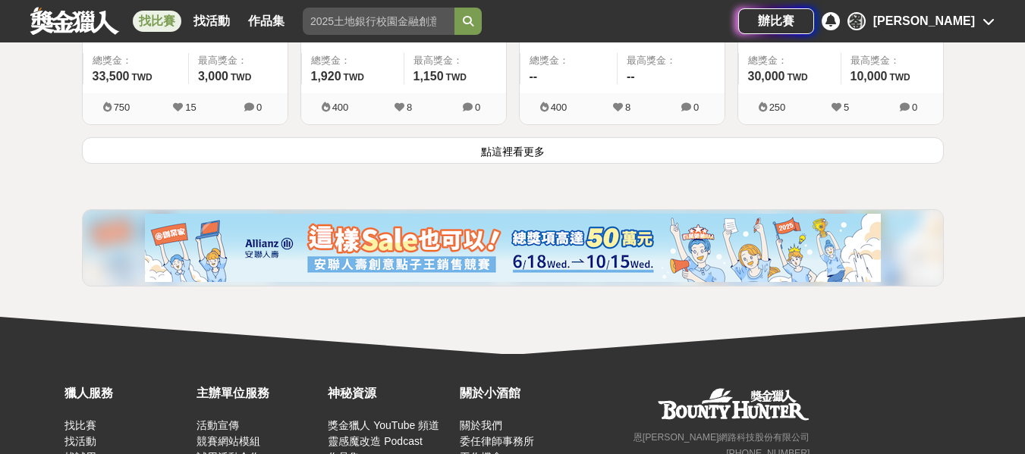
click at [907, 162] on button "點這裡看更多" at bounding box center [513, 150] width 862 height 27
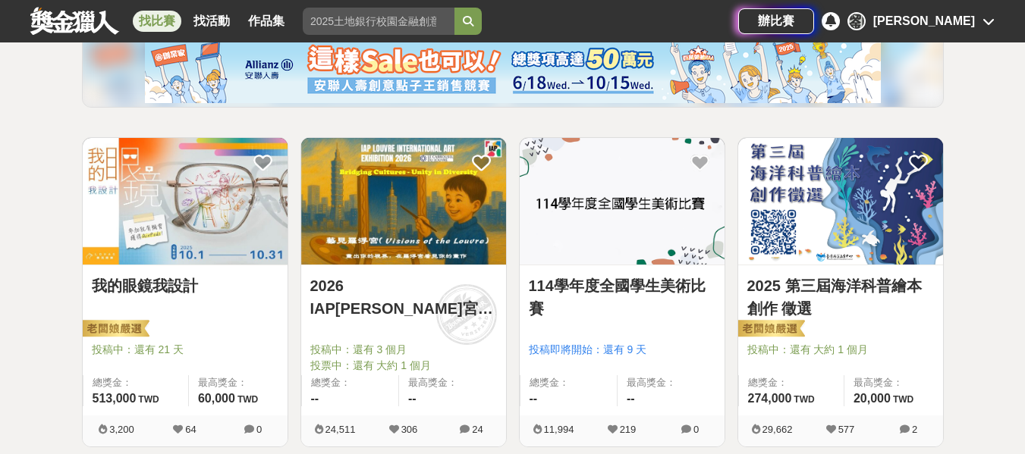
scroll to position [228, 0]
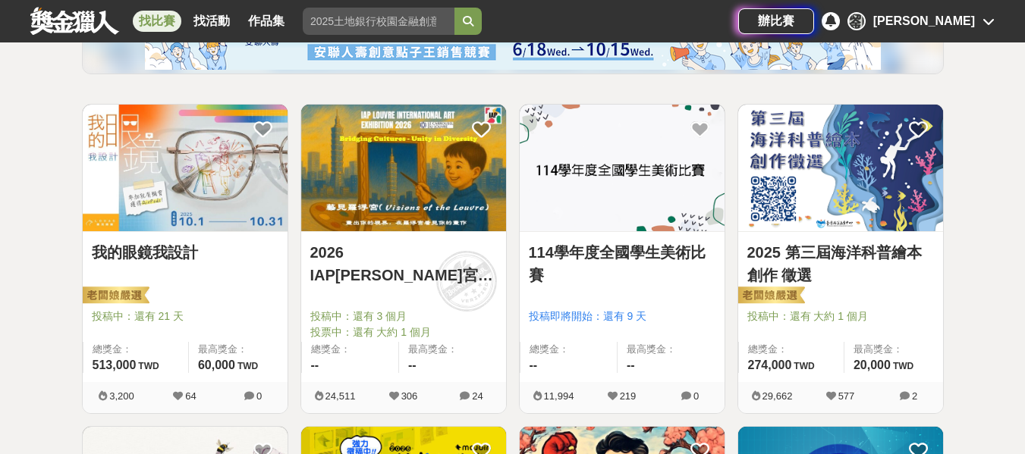
click at [206, 141] on img at bounding box center [185, 168] width 205 height 127
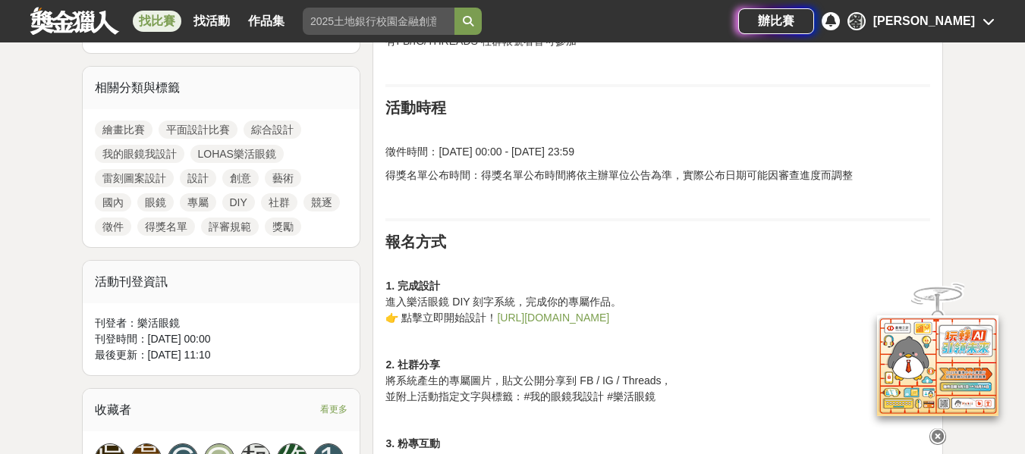
scroll to position [758, 0]
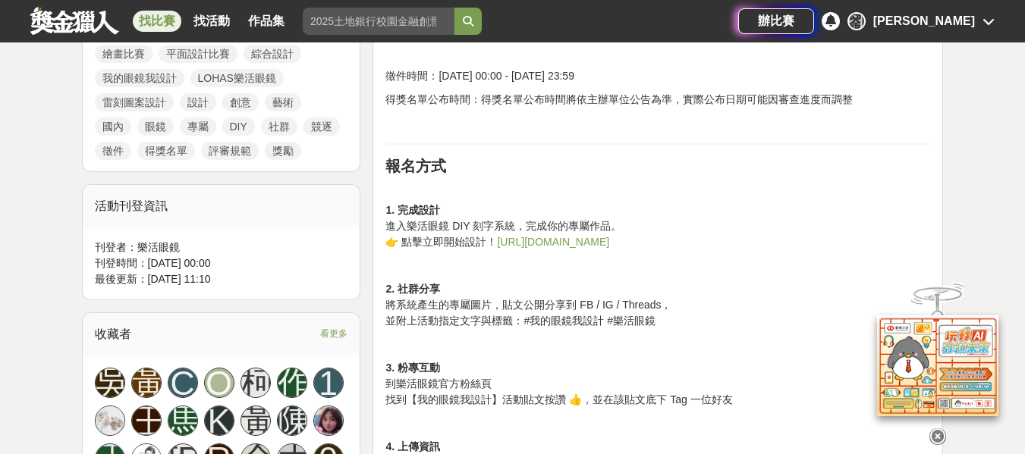
click at [551, 246] on link "https://reurl.cc/WOmd5k" at bounding box center [553, 242] width 112 height 12
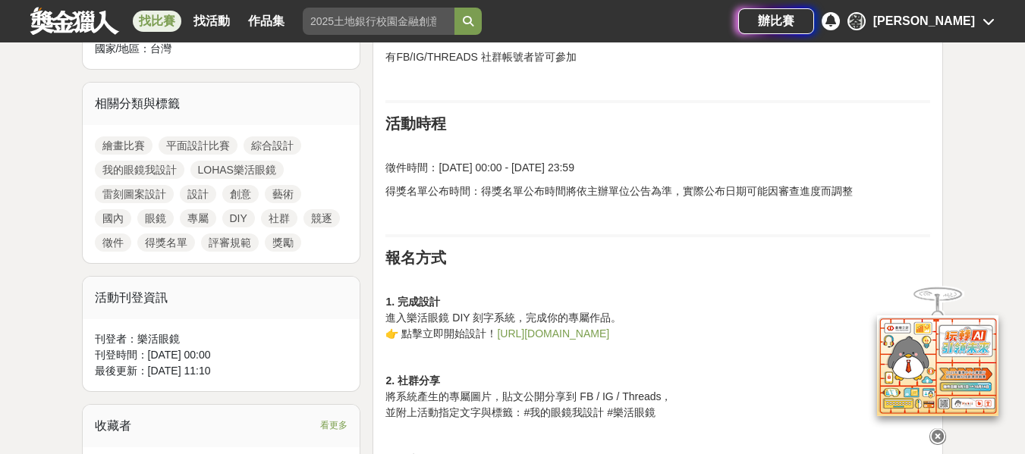
scroll to position [531, 0]
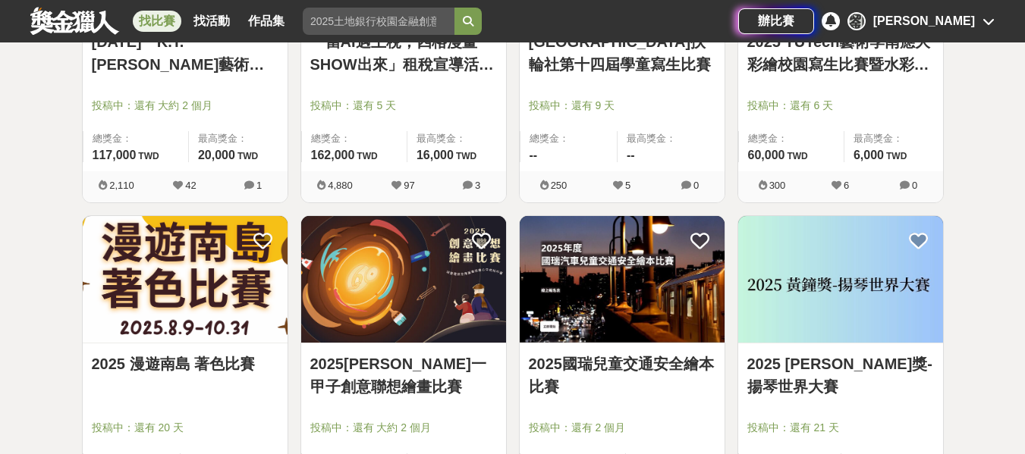
scroll to position [3034, 0]
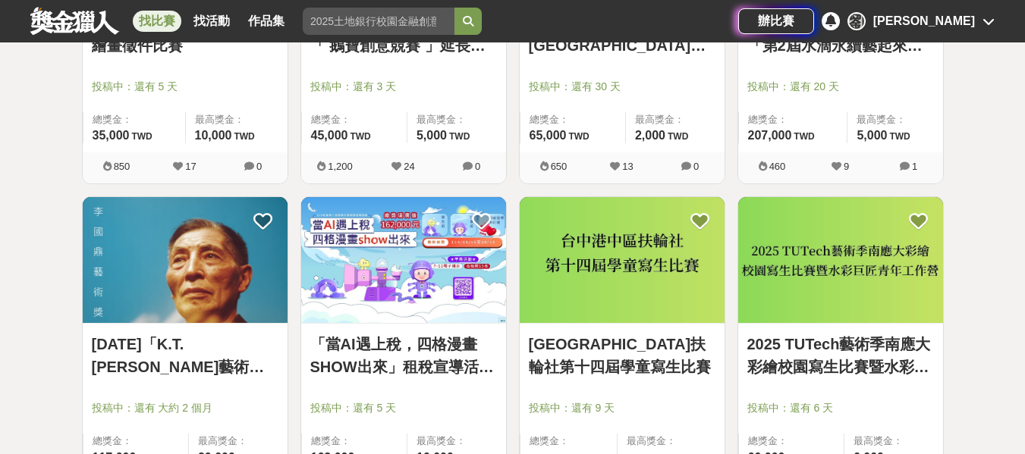
click at [366, 7] on div "找比賽 找活動 作品集 參賽資格 美術創作素養 IEYI 未來挑戰 報名費用 運動健康" at bounding box center [384, 21] width 708 height 42
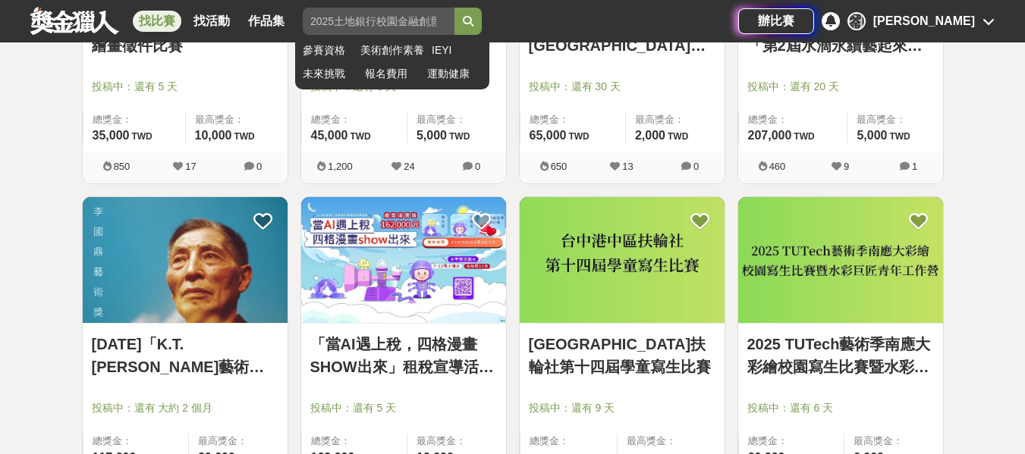
click at [366, 16] on input "search" at bounding box center [379, 21] width 152 height 27
click at [454, 8] on button "submit" at bounding box center [467, 21] width 27 height 27
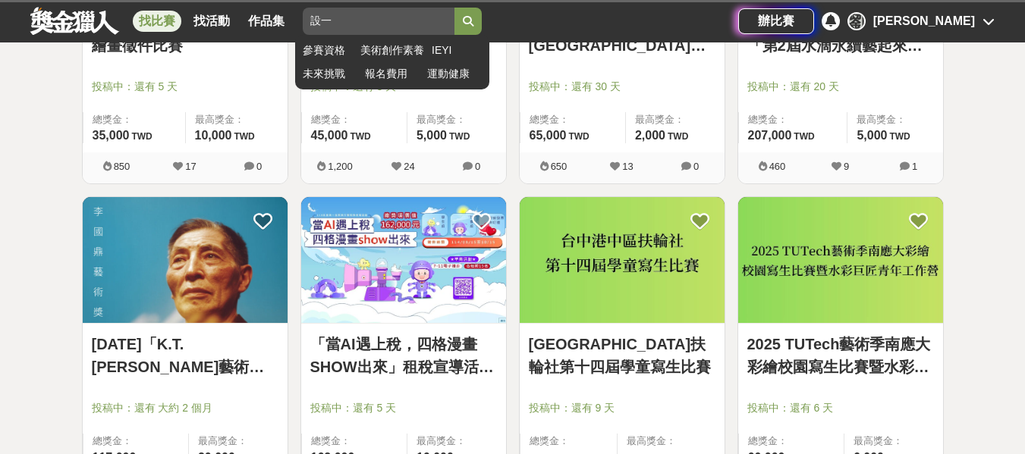
type input "設"
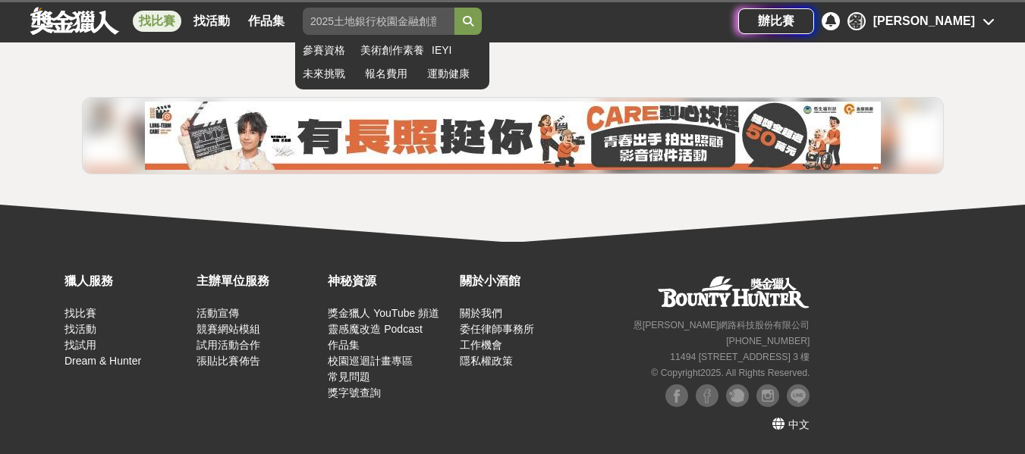
scroll to position [280, 0]
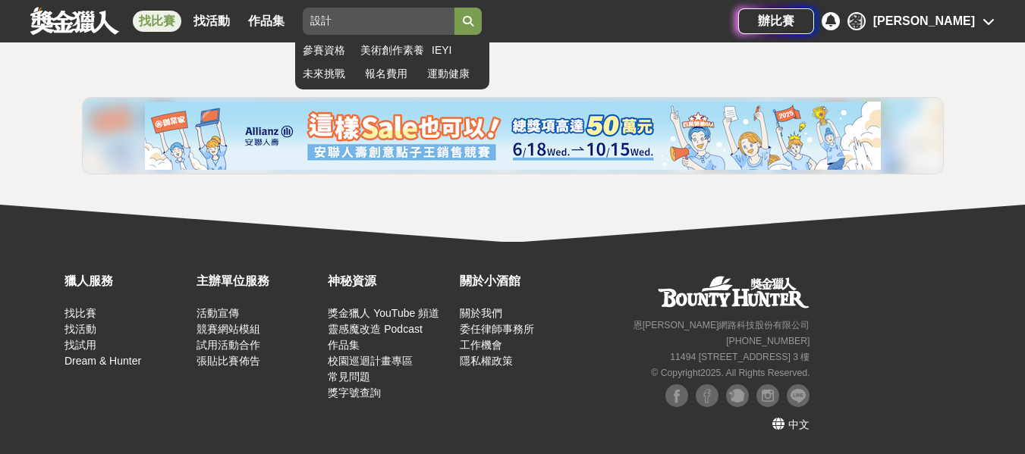
type input "設計"
click at [454, 8] on button "submit" at bounding box center [467, 21] width 27 height 27
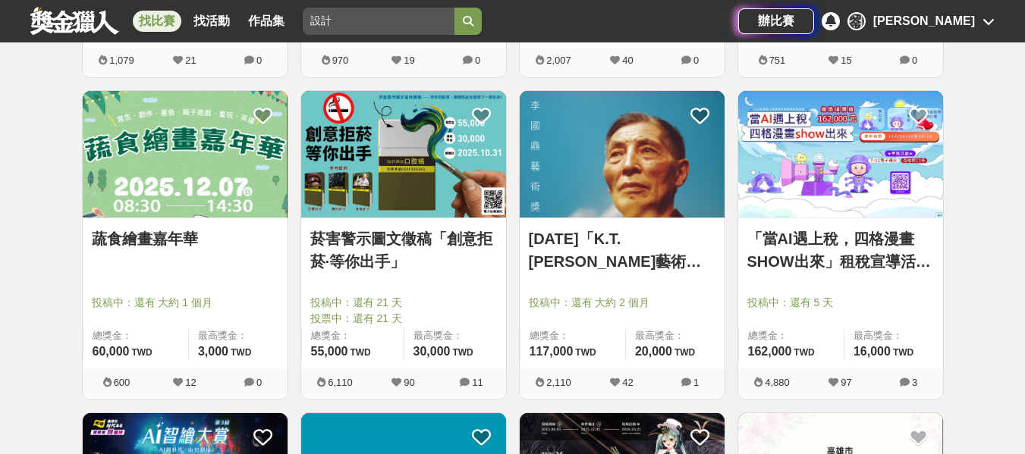
scroll to position [811, 0]
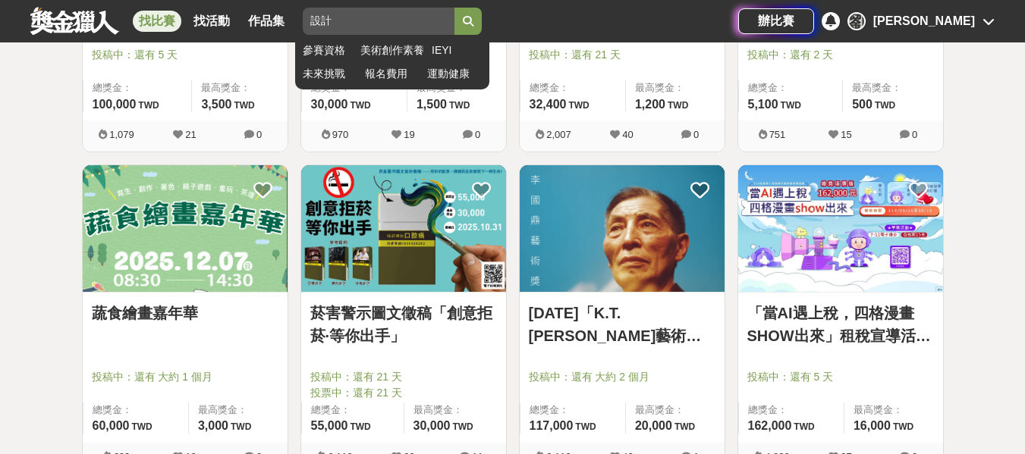
click at [462, 22] on button "submit" at bounding box center [467, 21] width 27 height 27
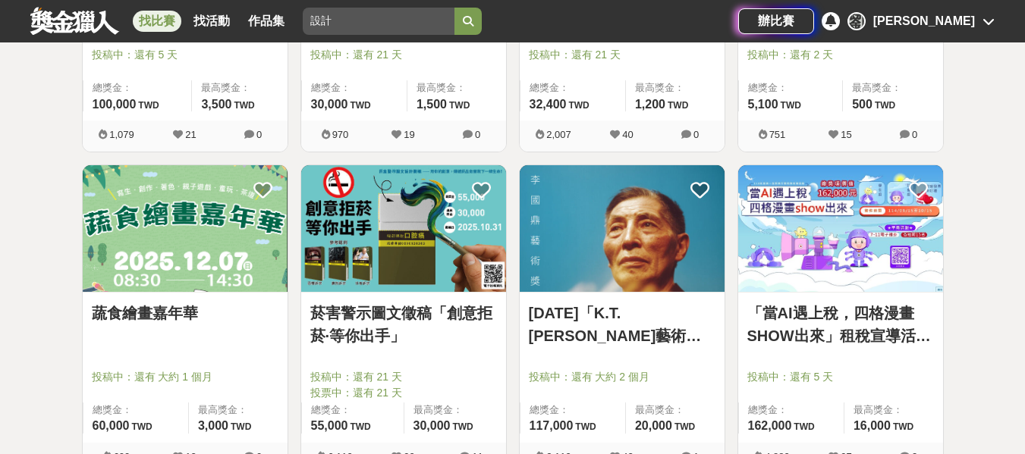
click at [631, 234] on img at bounding box center [622, 228] width 205 height 127
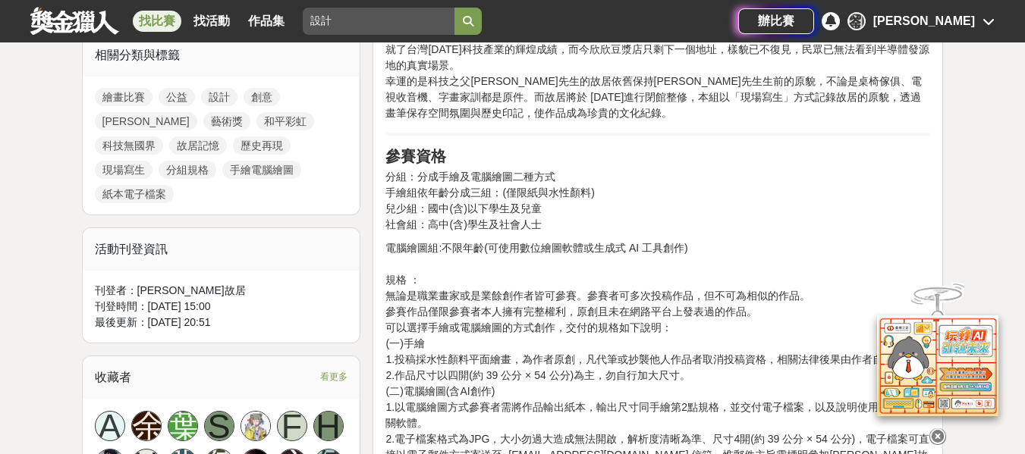
scroll to position [834, 0]
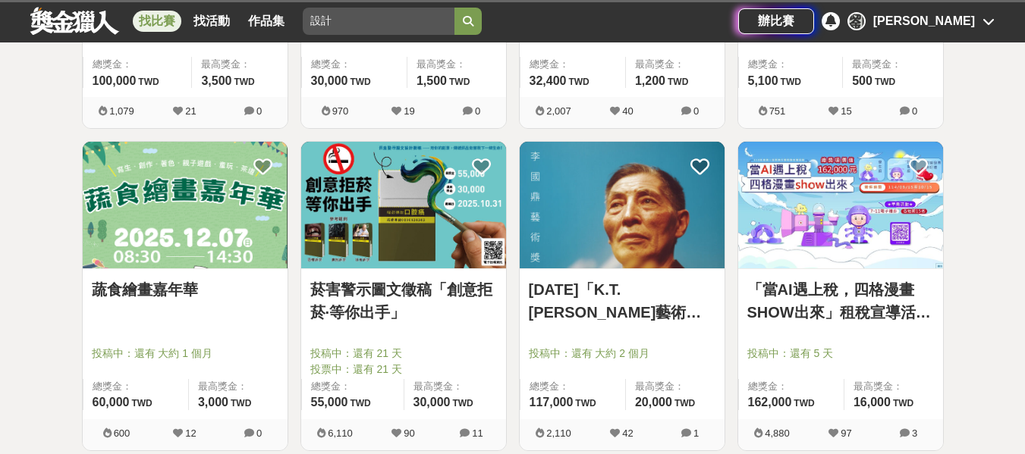
scroll to position [811, 0]
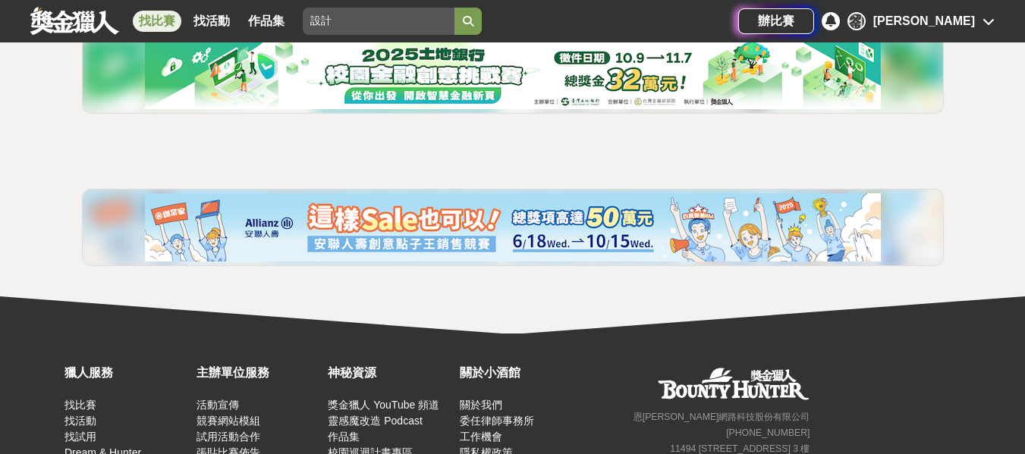
scroll to position [52, 0]
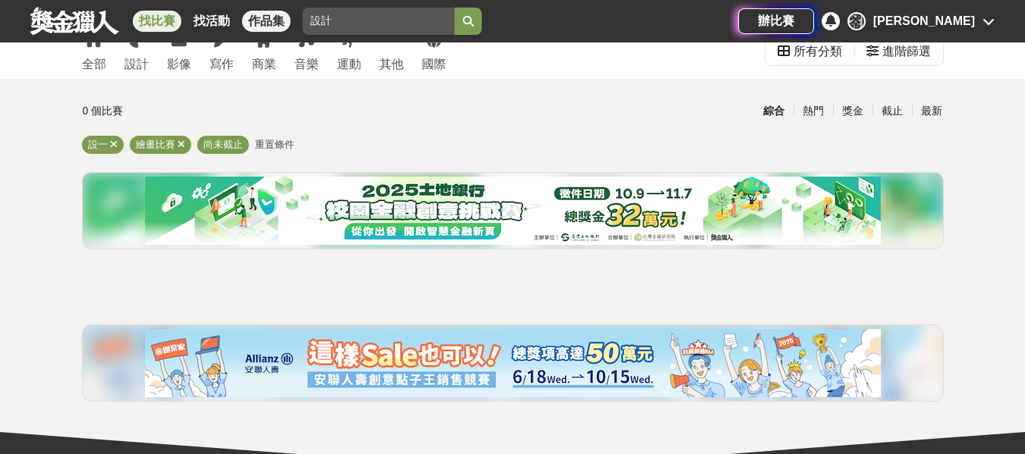
drag, startPoint x: 347, startPoint y: 17, endPoint x: 284, endPoint y: 17, distance: 62.9
click at [285, 17] on div "找比賽 找活動 作品集 設計 參賽資格 美術創作素養 IEYI 未來挑戰 報名費用 運動健康" at bounding box center [384, 21] width 708 height 42
click at [454, 8] on button "submit" at bounding box center [467, 21] width 27 height 27
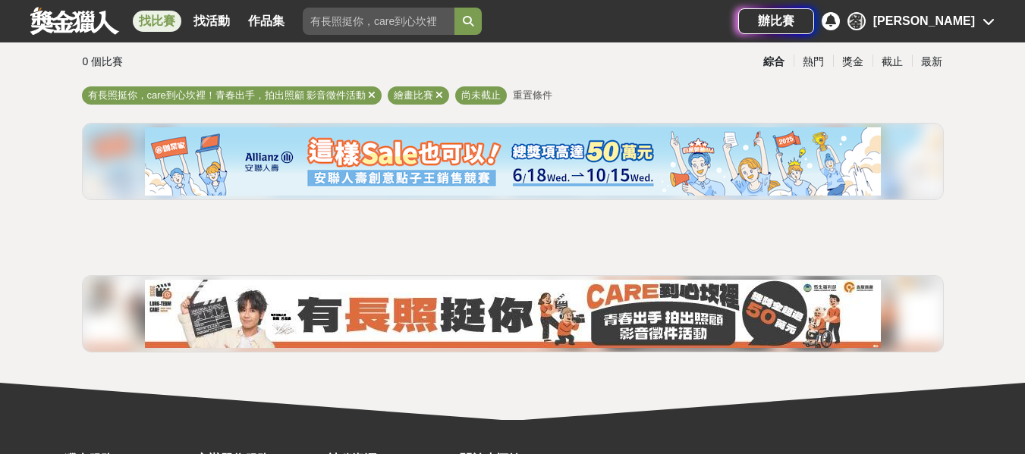
scroll to position [128, 0]
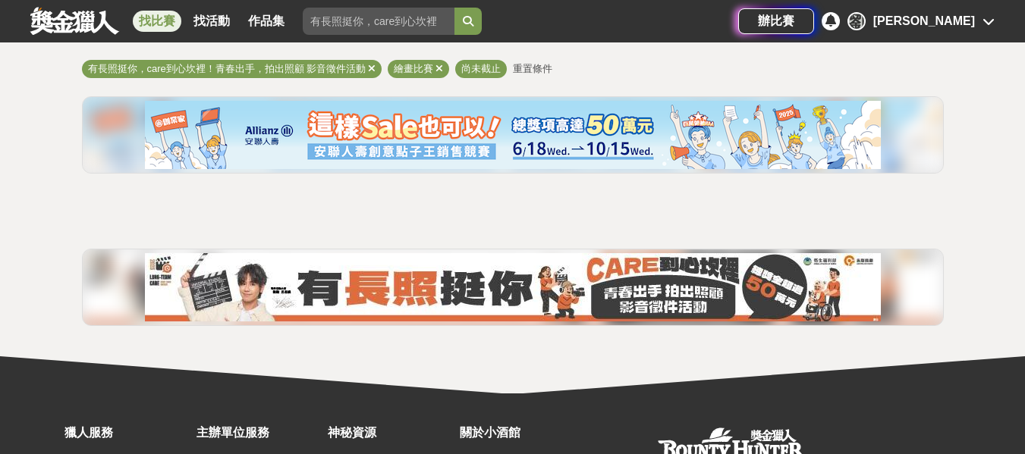
click at [152, 12] on link "找比賽" at bounding box center [157, 21] width 49 height 21
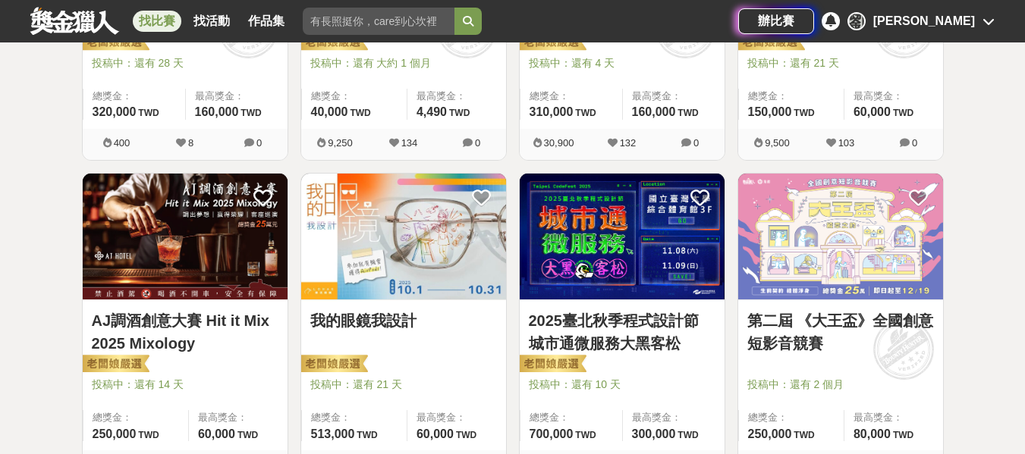
scroll to position [507, 0]
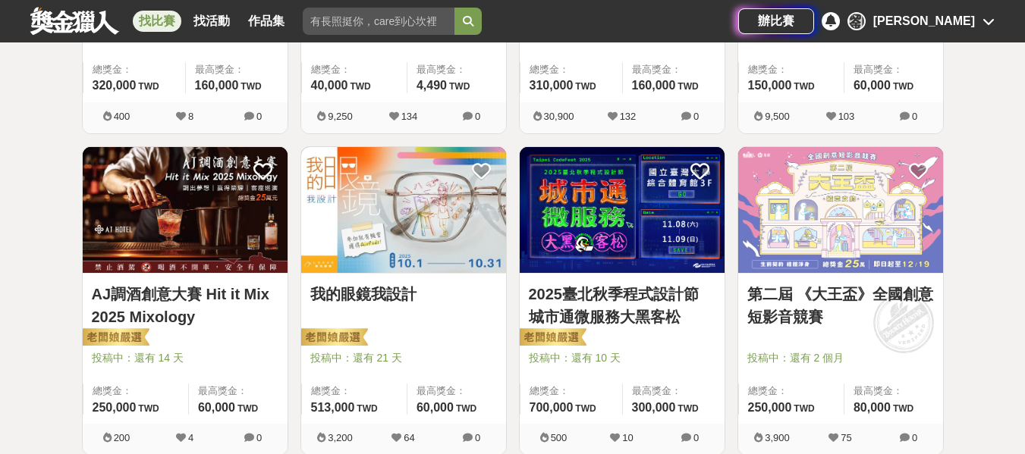
click at [190, 218] on img at bounding box center [185, 210] width 205 height 127
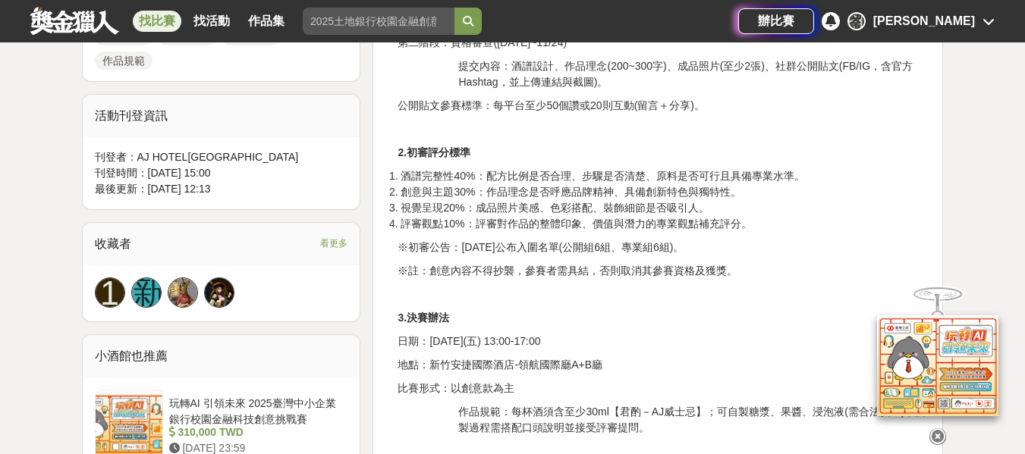
scroll to position [986, 0]
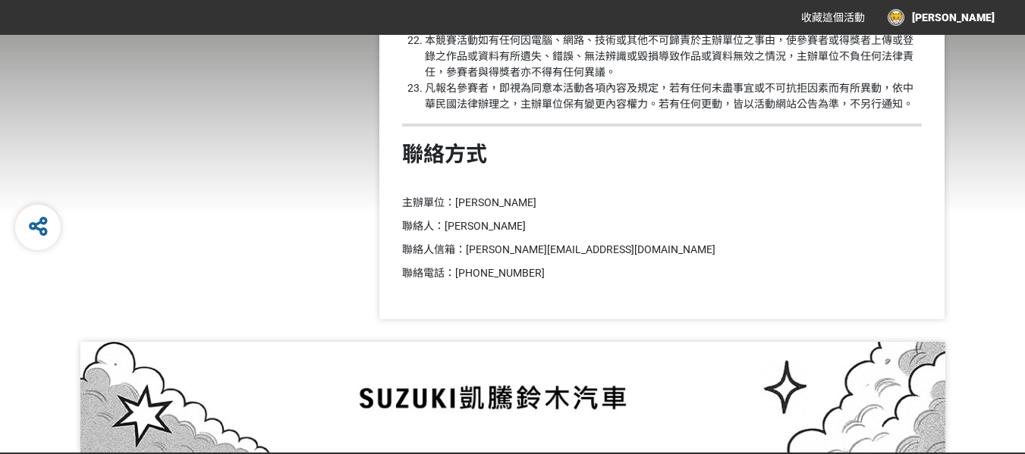
scroll to position [2248, 0]
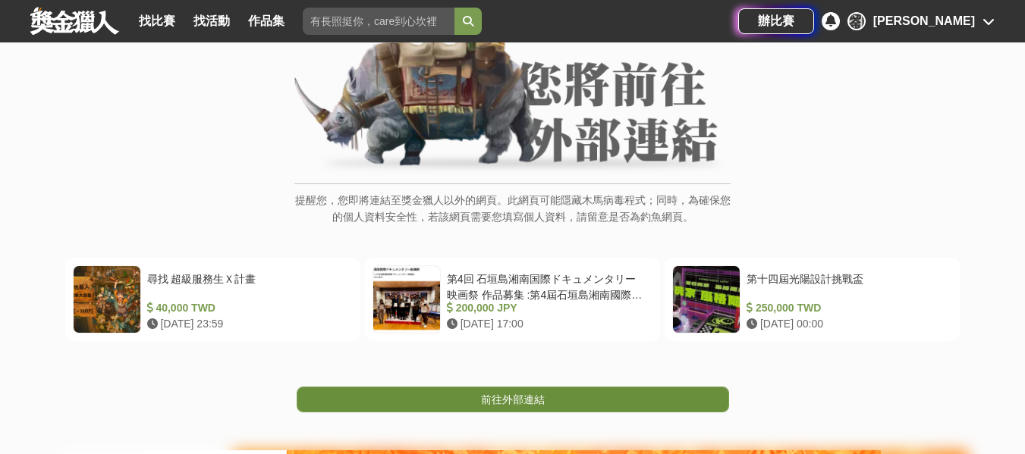
scroll to position [228, 0]
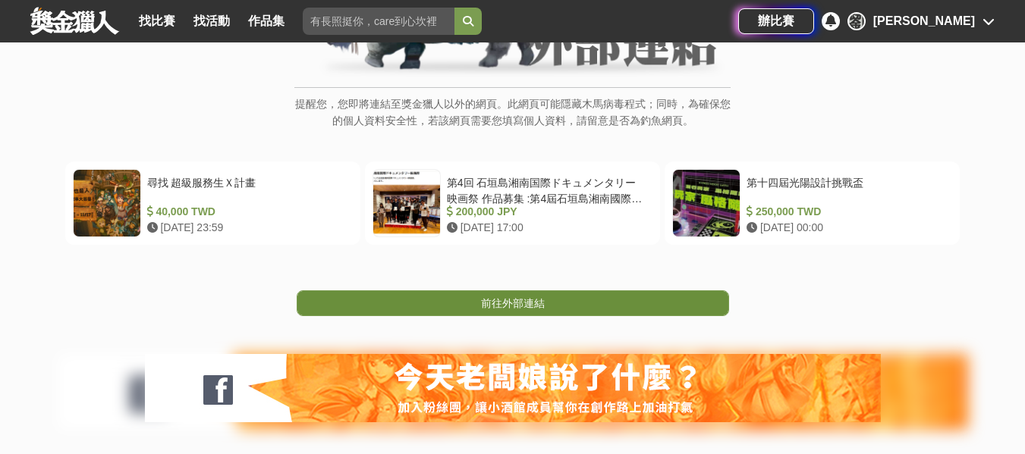
click at [584, 314] on link "前往外部連結" at bounding box center [513, 303] width 432 height 26
